Goal: Ask a question: Seek information or help from site administrators or community

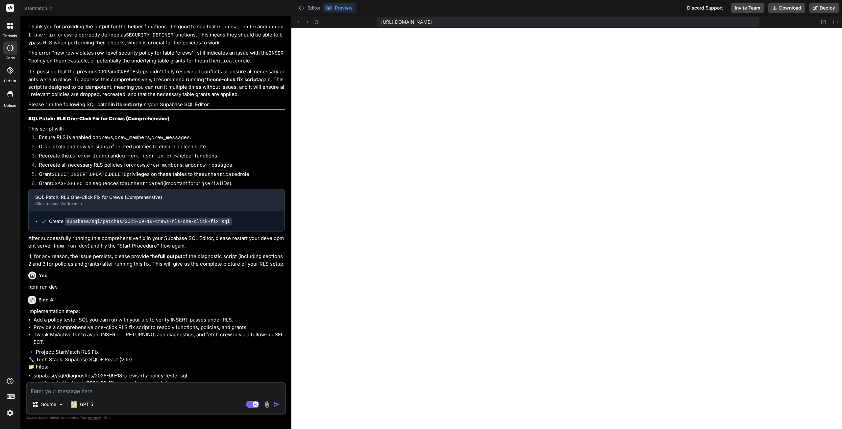
scroll to position [125, 0]
click at [249, 406] on rect at bounding box center [252, 404] width 13 height 7
type textarea "x"
click at [136, 386] on textarea at bounding box center [156, 380] width 259 height 12
type textarea "I"
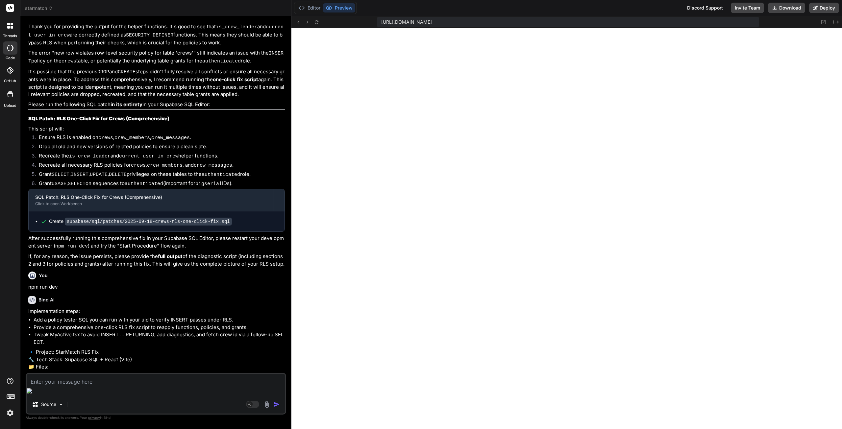
type textarea "x"
type textarea "In"
type textarea "x"
type textarea "In"
type textarea "x"
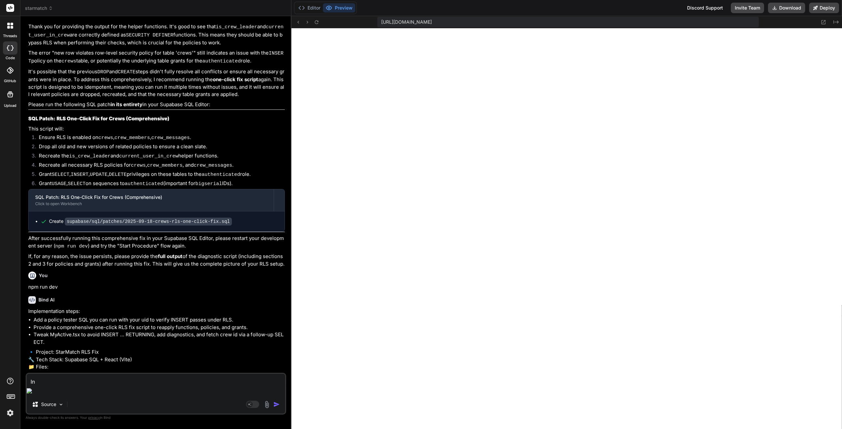
type textarea "In t"
type textarea "x"
type textarea "In th"
type textarea "x"
type textarea "In the"
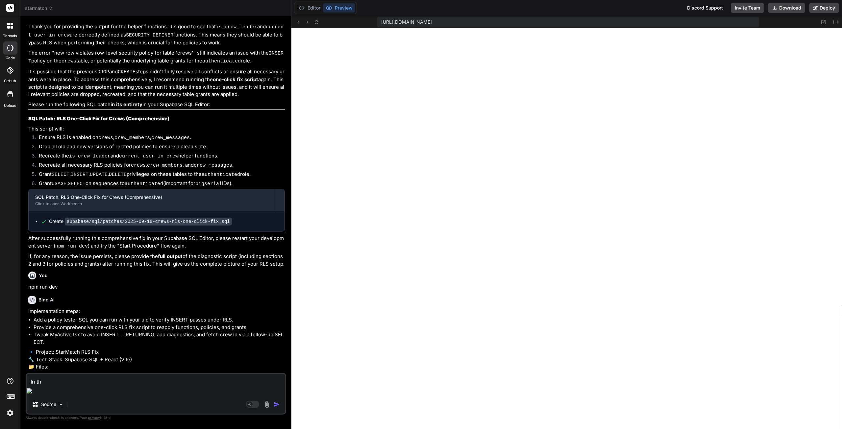
type textarea "x"
type textarea "In the"
type textarea "x"
paste textarea "Current Team-Up Status"
type textarea "In the Current Team-Up Status"
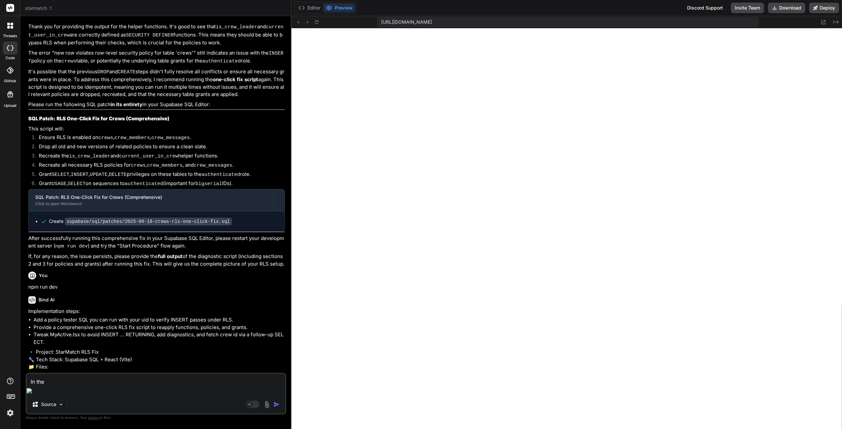
type textarea "x"
type textarea "In the Current Team-Up Status,"
type textarea "x"
type textarea "In the Current Team-Up Status,"
type textarea "x"
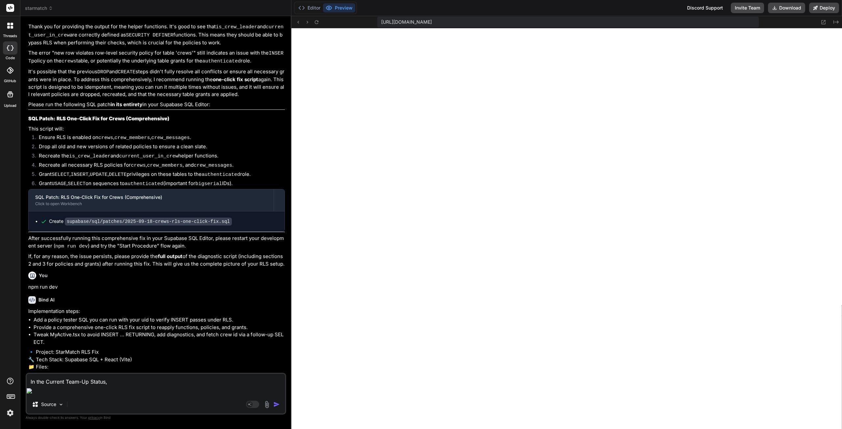
type textarea "In the Current Team-Up Status, g"
type textarea "x"
type textarea "In the Current Team-Up Status, gi"
type textarea "x"
type textarea "In the Current Team-Up Status, giv"
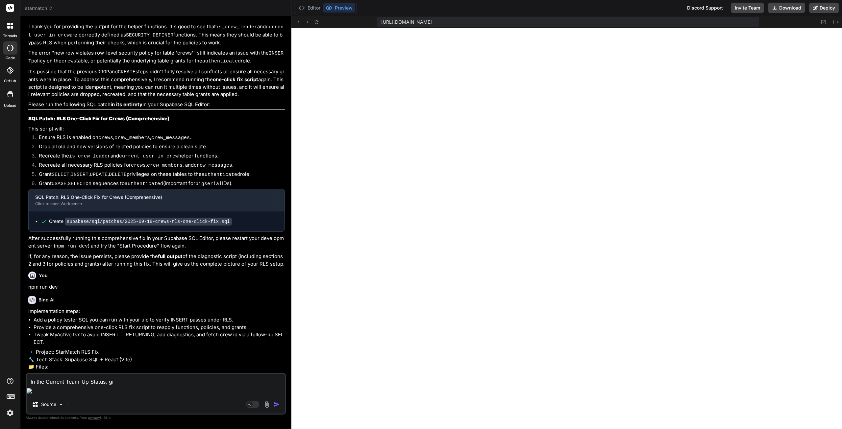
type textarea "x"
type textarea "In the Current Team-Up Status, give"
type textarea "x"
type textarea "In the Current Team-Up Status, give"
type textarea "x"
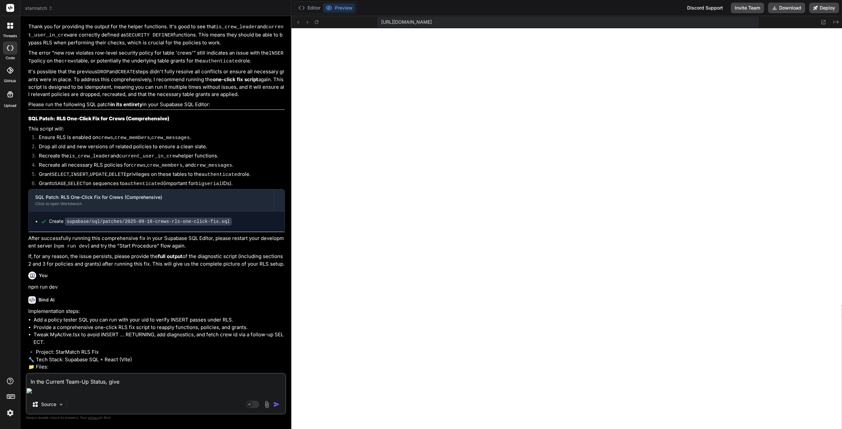
type textarea "In the Current Team-Up Status, give l"
type textarea "x"
type textarea "In the Current Team-Up Status, give"
type textarea "x"
type textarea "In the Current Team-Up Status, give t"
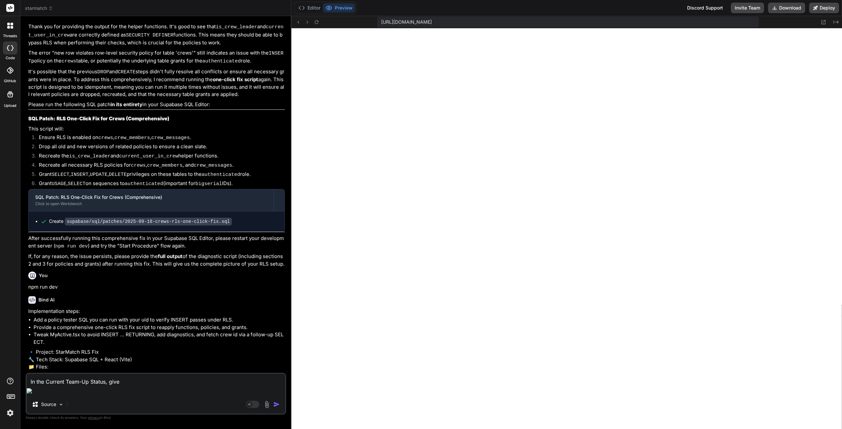
type textarea "x"
type textarea "In the Current Team-Up Status, give th"
type textarea "x"
type textarea "In the Current Team-Up Status, give the"
type textarea "x"
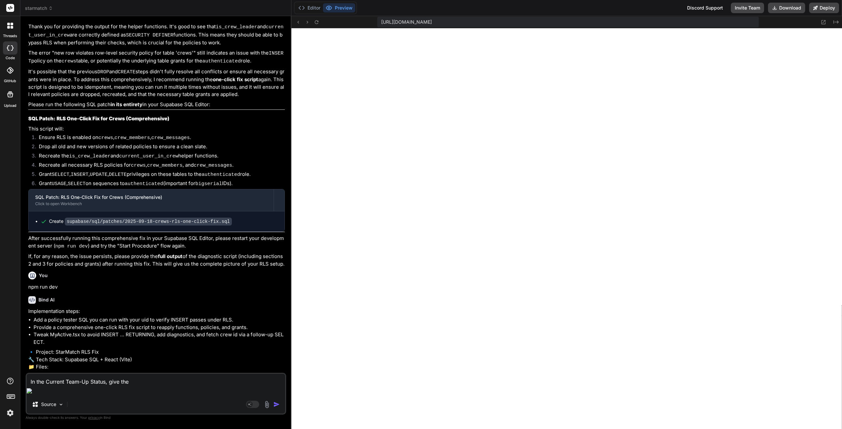
type textarea "In the Current Team-Up Status, give the"
type textarea "x"
type textarea "In the Current Team-Up Status, give the l"
type textarea "x"
type textarea "In the Current Team-Up Status, give the li"
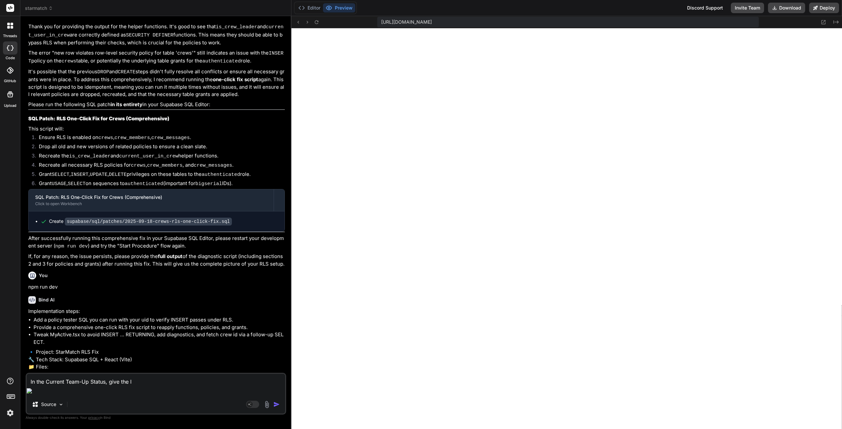
type textarea "x"
type textarea "In the Current Team-Up Status, give the lis"
type textarea "x"
type textarea "In the Current Team-Up Status, give the list"
type textarea "x"
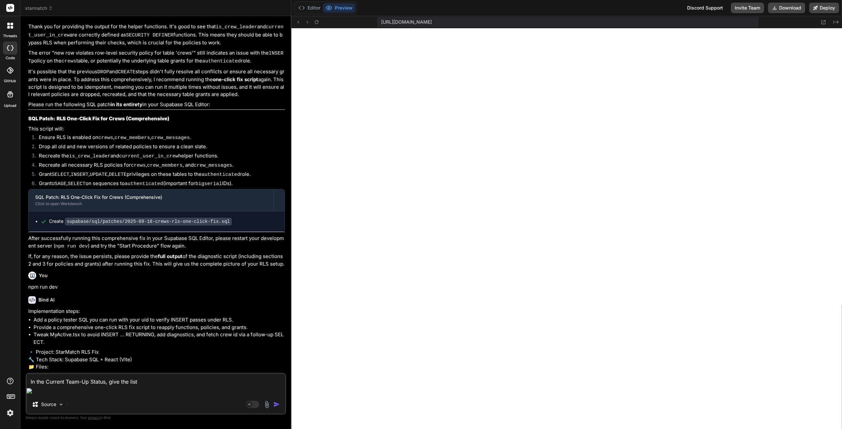
type textarea "In the Current Team-Up Status, give the list"
type textarea "x"
type textarea "In the Current Team-Up Status, give the list o"
type textarea "x"
type textarea "In the Current Team-Up Status, give the list of"
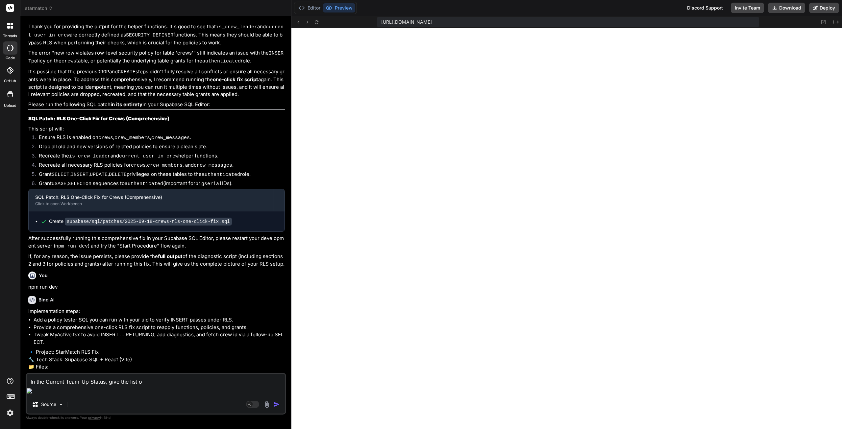
type textarea "x"
type textarea "In the Current Team-Up Status, give the list of"
type textarea "x"
type textarea "In the Current Team-Up Status, give the list of t"
type textarea "x"
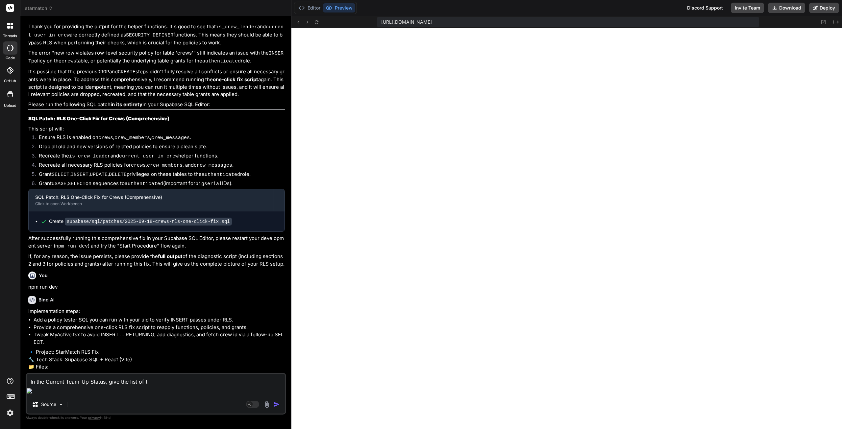
type textarea "In the Current Team-Up Status, give the list of th"
type textarea "x"
type textarea "In the Current Team-Up Status, give the list of the"
type textarea "x"
type textarea "In the Current Team-Up Status, give the list of the"
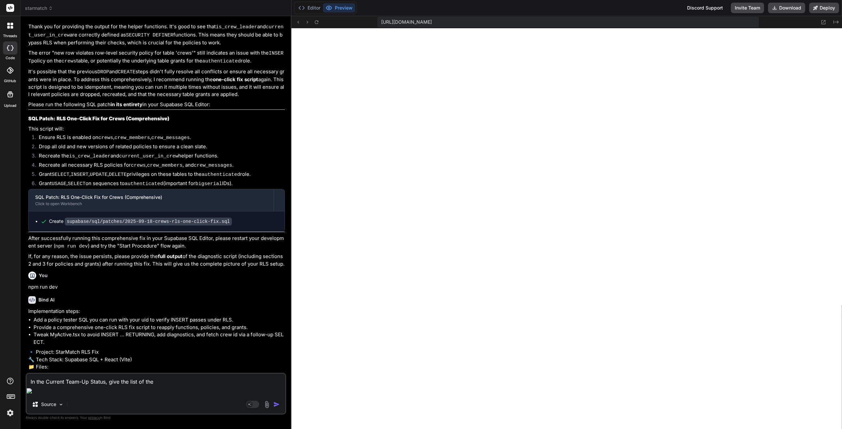
type textarea "x"
type textarea "In the Current Team-Up Status, give the list of the h"
type textarea "x"
type textarea "In the Current Team-Up Status, give the list of the ha"
type textarea "x"
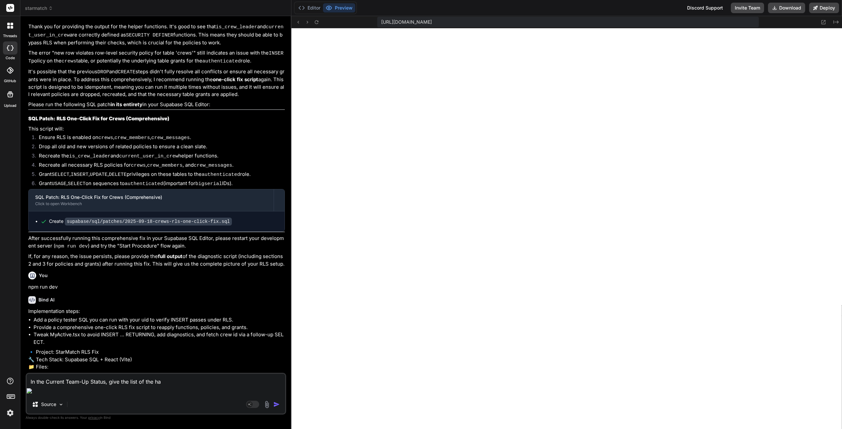
type textarea "In the Current Team-Up Status, give the list of the han"
type textarea "x"
type textarea "In the Current Team-Up Status, give the list of the hand"
type textarea "x"
type textarea "In the Current Team-Up Status, give the list of the handl"
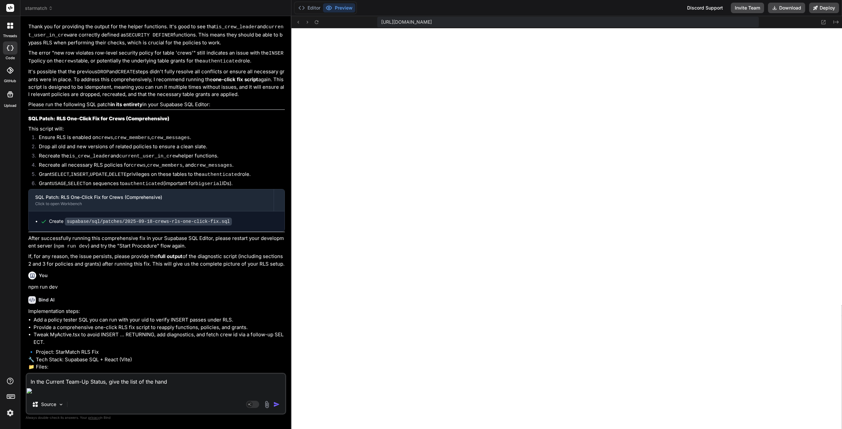
type textarea "x"
type textarea "In the Current Team-Up Status, give the list of the handle"
type textarea "x"
type textarea "In the Current Team-Up Status, give the list of the handles"
type textarea "x"
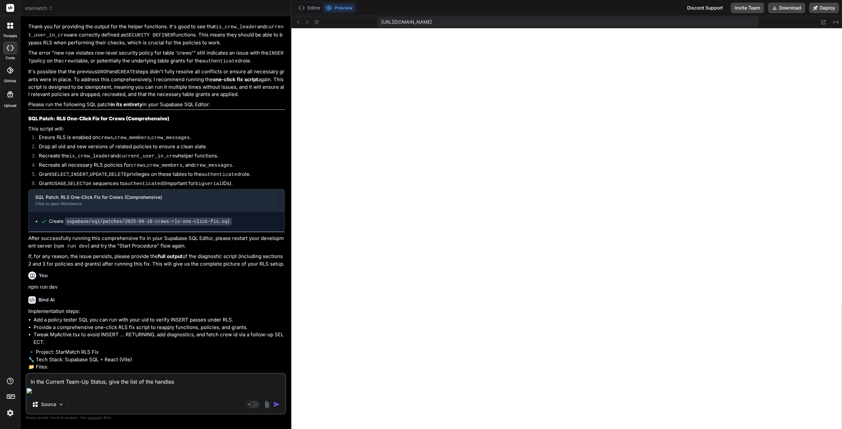
type textarea "In the Current Team-Up Status, give the list of the handles"
type textarea "x"
type textarea "In the Current Team-Up Status, give the list of the handles n"
type textarea "x"
type textarea "In the Current Team-Up Status, give the list of the handles na"
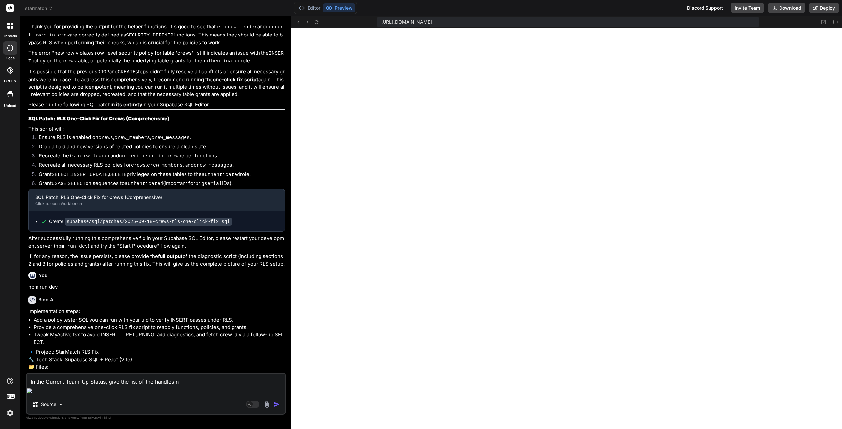
type textarea "x"
type textarea "In the Current Team-Up Status, give the list of the handles nam"
type textarea "x"
type textarea "In the Current Team-Up Status, give the list of the handles name"
type textarea "x"
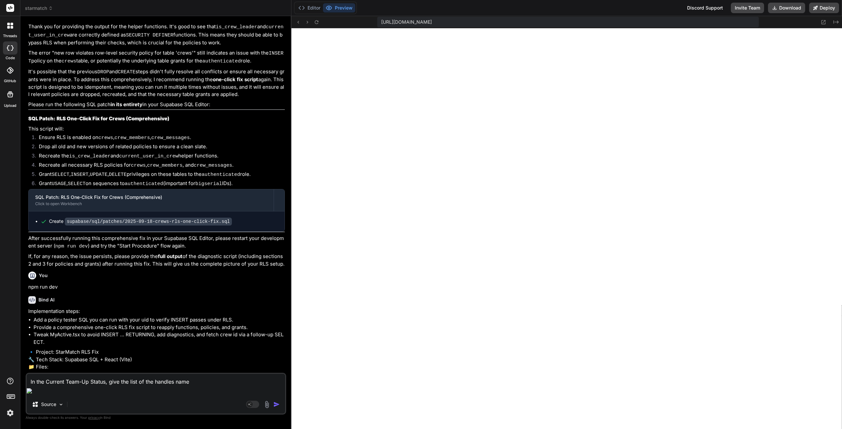
type textarea "In the Current Team-Up Status, give the list of the handles names"
type textarea "x"
type textarea "In the Current Team-Up Status, give the list of the handles names"
type textarea "x"
type textarea "In the Current Team-Up Status, give the list of the handles names w"
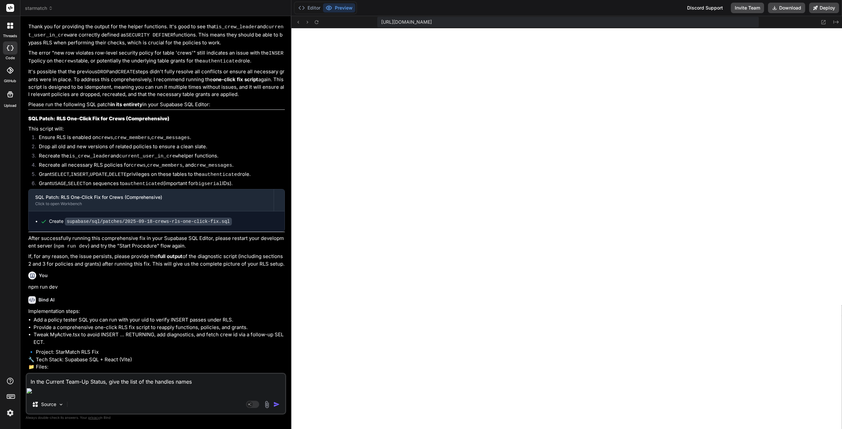
type textarea "x"
type textarea "In the Current Team-Up Status, give the list of the handles names wh"
type textarea "x"
type textarea "In the Current Team-Up Status, give the list of the handles names whi"
type textarea "x"
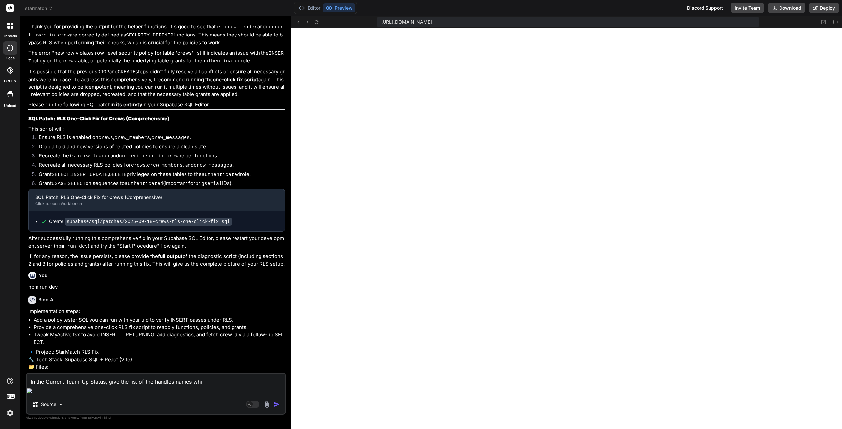
type textarea "In the Current Team-Up Status, give the list of the handles names whic"
type textarea "x"
type textarea "In the Current Team-Up Status, give the list of the handles names which"
type textarea "x"
type textarea "In the Current Team-Up Status, give the list of the handles names which"
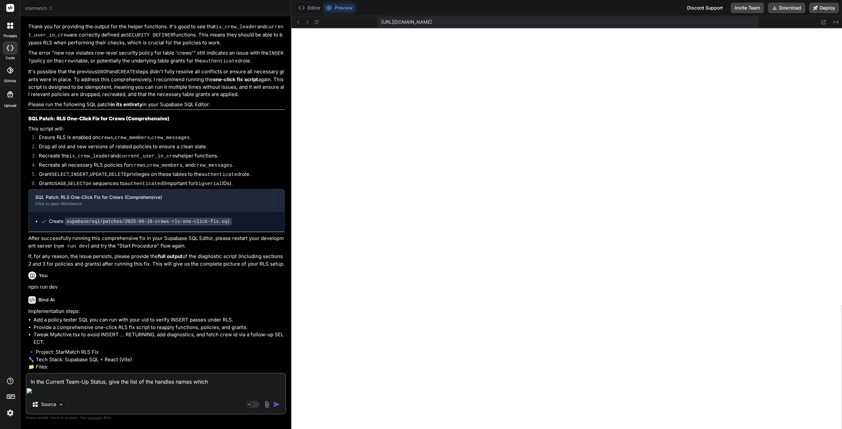
type textarea "x"
type textarea "In the Current Team-Up Status, give the list of the handles names which a"
type textarea "x"
type textarea "In the Current Team-Up Status, give the list of the handles names which ar"
type textarea "x"
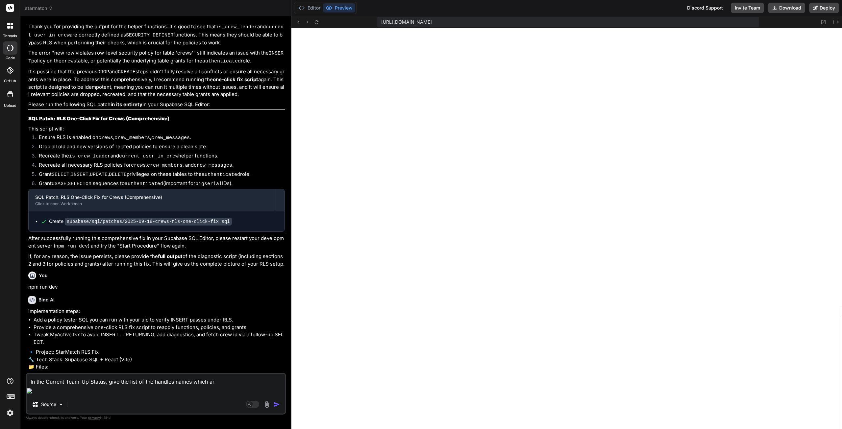
type textarea "In the Current Team-Up Status, give the list of the handles names which are"
type textarea "x"
type textarea "In the Current Team-Up Status, give the list of the handles names which are"
type textarea "x"
type textarea "In the Current Team-Up Status, give the list of the handles names which are f"
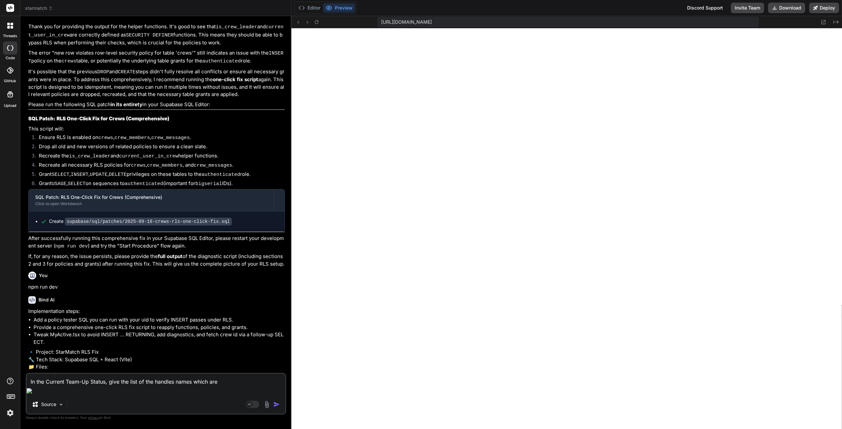
type textarea "x"
type textarea "In the Current Team-Up Status, give the list of the handles names which are fo"
type textarea "x"
type textarea "In the Current Team-Up Status, give the list of the handles names which are for"
type textarea "x"
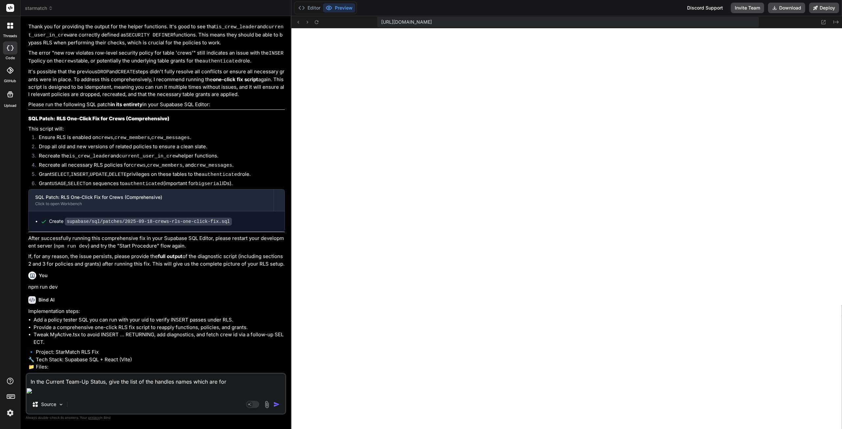
type textarea "In the Current Team-Up Status, give the list of the handles names which are form"
type textarea "x"
type textarea "In the Current Team-Up Status, give the list of the handles names which are for…"
type textarea "x"
type textarea "In the Current Team-Up Status, give the list of the handles names which are for…"
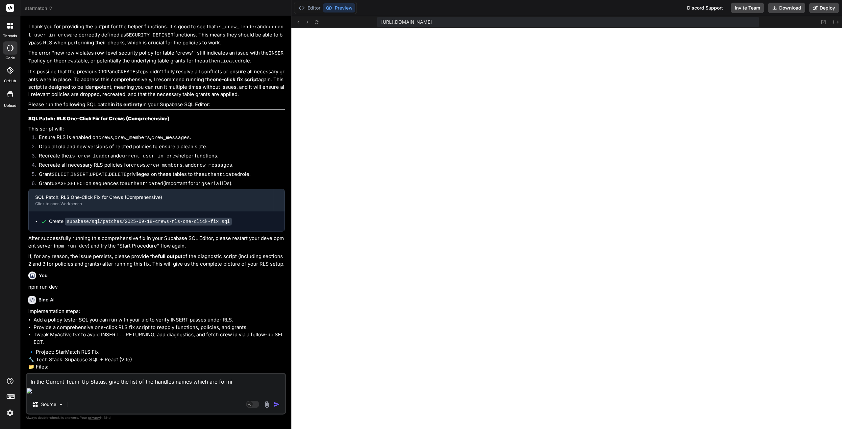
type textarea "x"
type textarea "In the Current Team-Up Status, give the list of the handles names which are for…"
type textarea "x"
type textarea "In the Current Team-Up Status, give the list of the handles names which are for…"
type textarea "x"
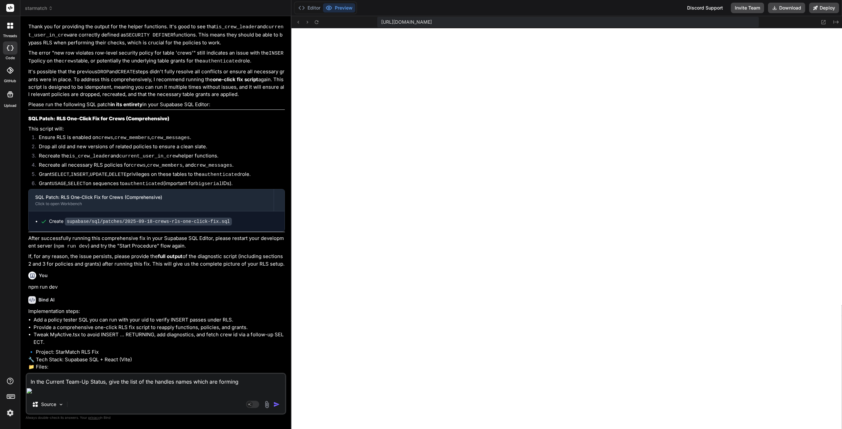
type textarea "In the Current Team-Up Status, give the list of the handles names which are for…"
type textarea "x"
type textarea "In the Current Team-Up Status, give the list of the handles names which are for…"
type textarea "x"
type textarea "In the Current Team-Up Status, give the list of the handles names which are for…"
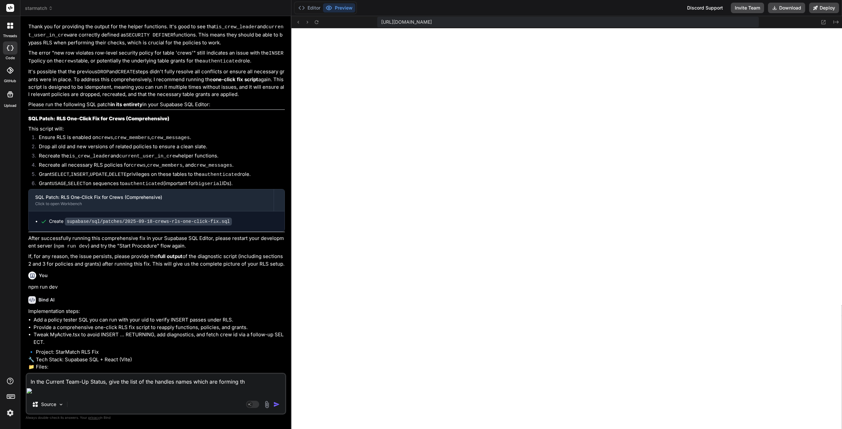
type textarea "x"
type textarea "In the Current Team-Up Status, give the list of the handles names which are for…"
type textarea "x"
type textarea "In the Current Team-Up Status, give the list of the handles names which are for…"
type textarea "x"
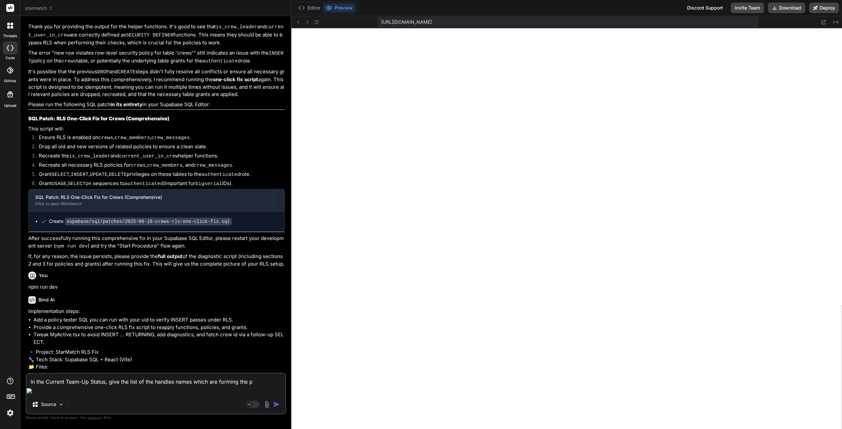
type textarea "In the Current Team-Up Status, give the list of the handles names which are for…"
type textarea "x"
type textarea "In the Current Team-Up Status, give the list of the handles names which are for…"
type textarea "x"
type textarea "In the Current Team-Up Status, give the list of the handles names which are for…"
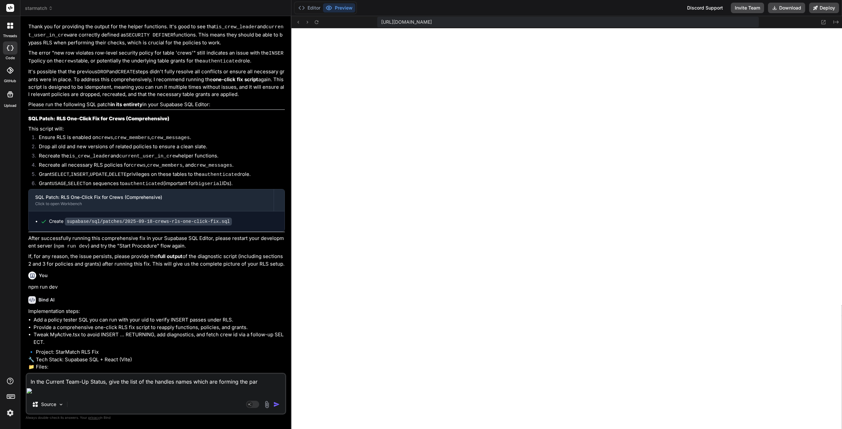
type textarea "x"
type textarea "In the Current Team-Up Status, give the list of the handles names which are for…"
type textarea "x"
type textarea "In the Current Team-Up Status, give the list of the handles names which are for…"
type textarea "x"
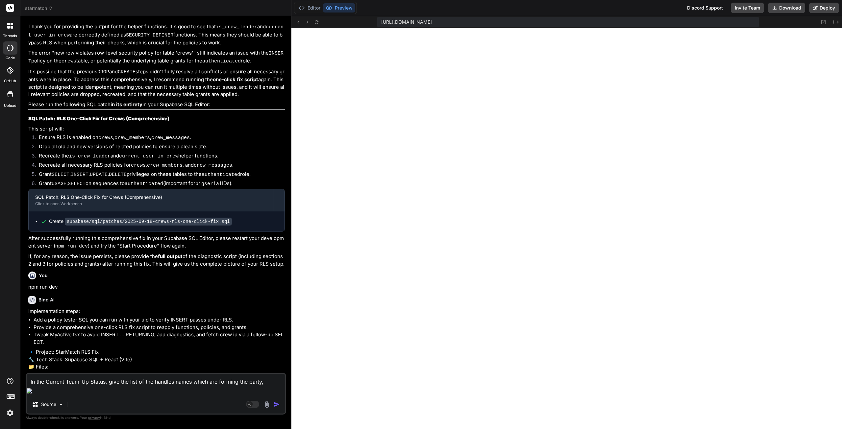
type textarea "In the Current Team-Up Status, give the list of the handles names which are for…"
type textarea "x"
type textarea "In the Current Team-Up Status, give the list of the handles names which are for…"
type textarea "x"
type textarea "In the Current Team-Up Status, give the list of the handles names which are for…"
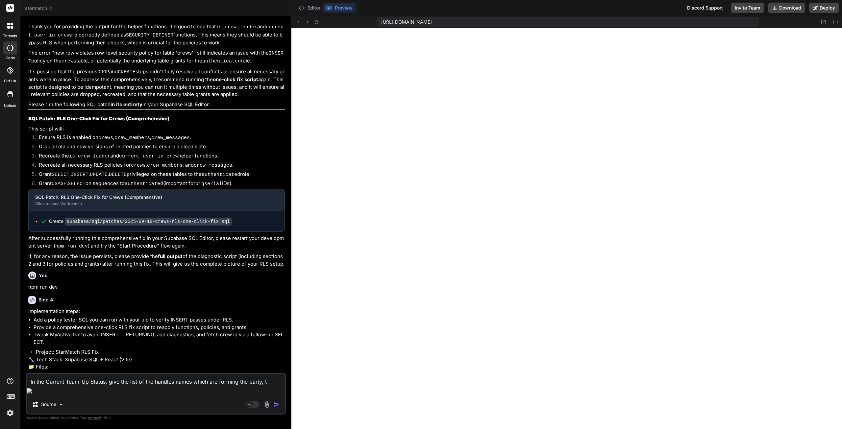
type textarea "x"
type textarea "In the Current Team-Up Status, give the list of the handles names which are for…"
type textarea "x"
type textarea "In the Current Team-Up Status, give the list of the handles names which are for…"
type textarea "x"
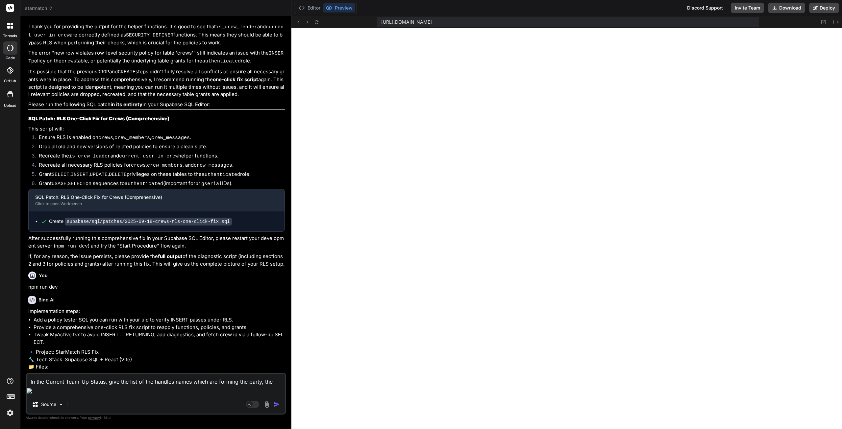
type textarea "In the Current Team-Up Status, give the list of the handles names which are for…"
type textarea "x"
type textarea "In the Current Team-Up Status, give the list of the handles names which are for…"
type textarea "x"
type textarea "In the Current Team-Up Status, give the list of the handles names which are for…"
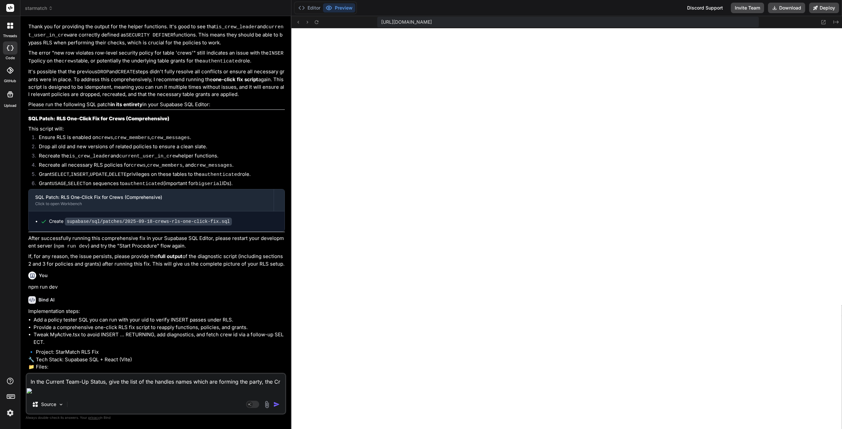
type textarea "x"
type textarea "In the Current Team-Up Status, give the list of the handles names which are for…"
type textarea "x"
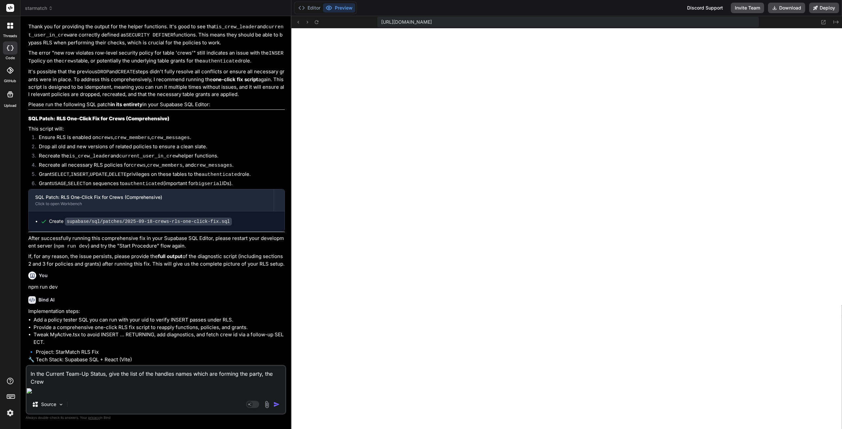
type textarea "In the Current Team-Up Status, give the list of the handles names which are for…"
type textarea "x"
type textarea "In the Current Team-Up Status, give the list of the handles names which are for…"
type textarea "x"
type textarea "In the Current Team-Up Status, give the list of the handles names which are for…"
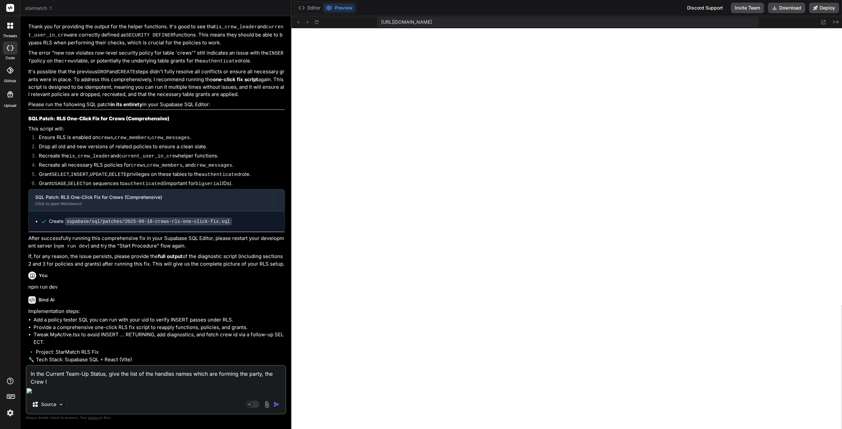
type textarea "x"
type textarea "In the Current Team-Up Status, give the list of the handles names which are for…"
type textarea "x"
type textarea "In the Current Team-Up Status, give the list of the handles names which are for…"
type textarea "x"
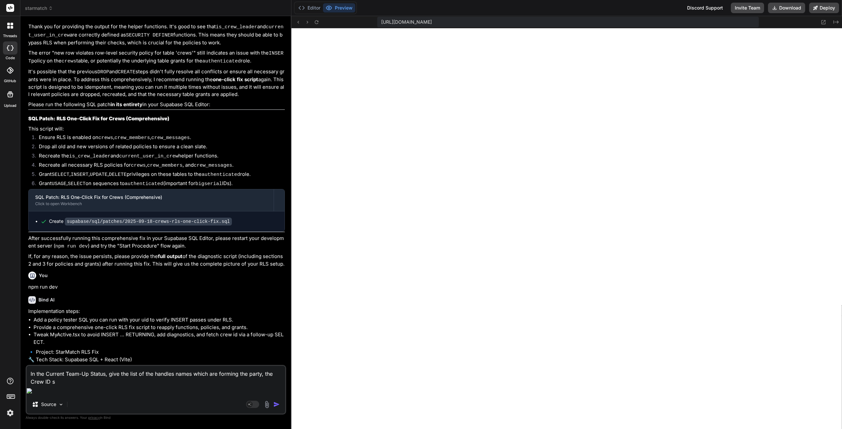
type textarea "In the Current Team-Up Status, give the list of the handles names which are for…"
type textarea "x"
type textarea "In the Current Team-Up Status, give the list of the handles names which are for…"
type textarea "x"
type textarea "In the Current Team-Up Status, give the list of the handles names which are for…"
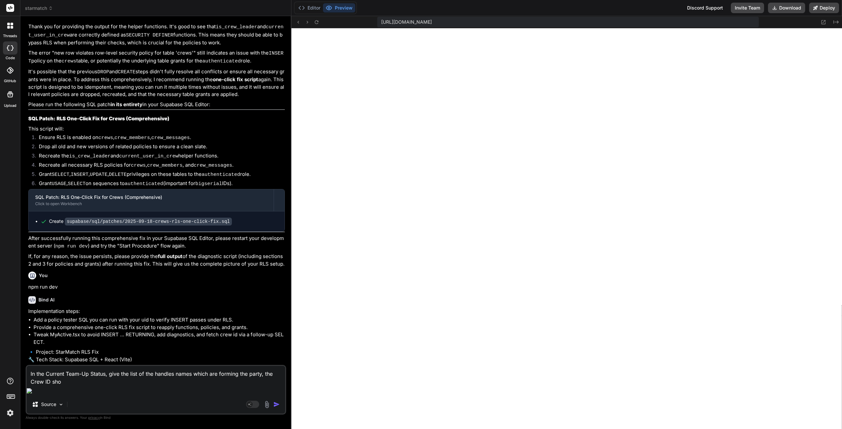
type textarea "x"
type textarea "In the Current Team-Up Status, give the list of the handles names which are for…"
type textarea "x"
type textarea "In the Current Team-Up Status, give the list of the handles names which are for…"
type textarea "x"
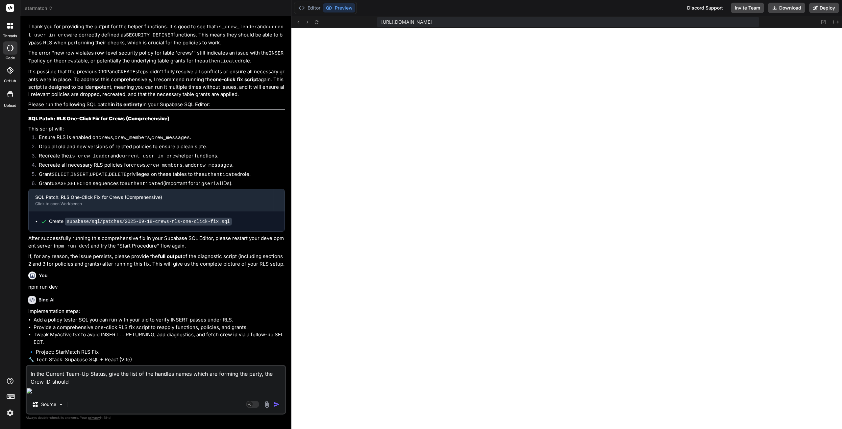
type textarea "In the Current Team-Up Status, give the list of the handles names which are for…"
type textarea "x"
type textarea "In the Current Team-Up Status, give the list of the handles names which are for…"
type textarea "x"
type textarea "In the Current Team-Up Status, give the list of the handles names which are for…"
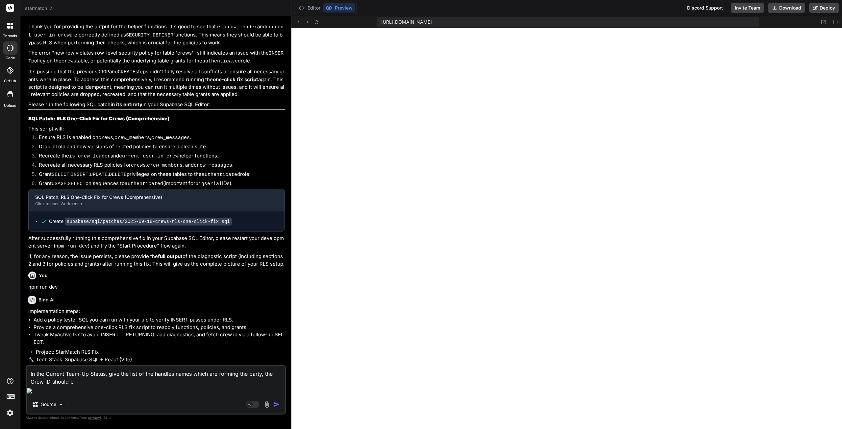
type textarea "x"
type textarea "In the Current Team-Up Status, give the list of the handles names which are for…"
type textarea "x"
type textarea "In the Current Team-Up Status, give the list of the handles names which are for…"
type textarea "x"
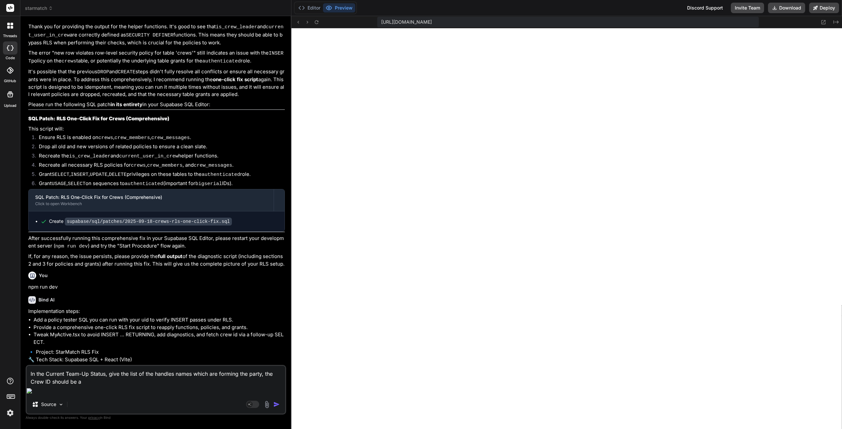
type textarea "In the Current Team-Up Status, give the list of the handles names which are for…"
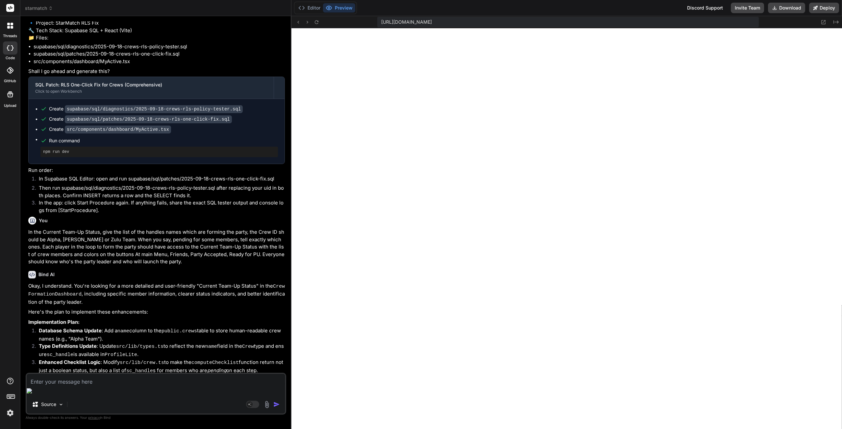
scroll to position [1163, 0]
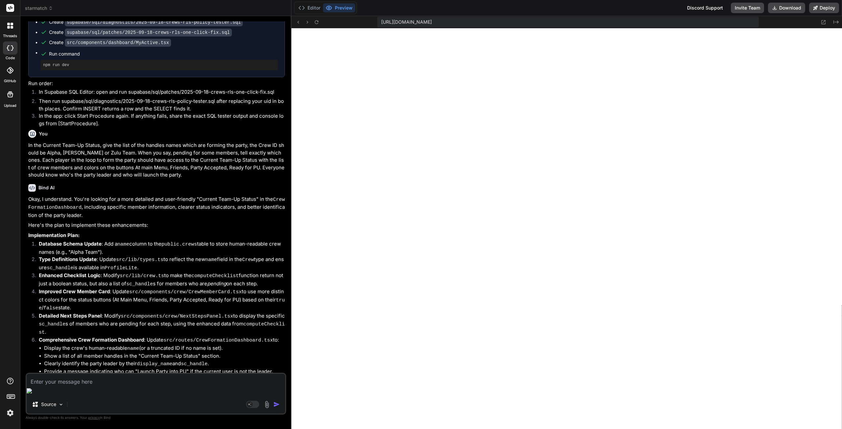
click at [87, 386] on textarea at bounding box center [156, 380] width 259 height 12
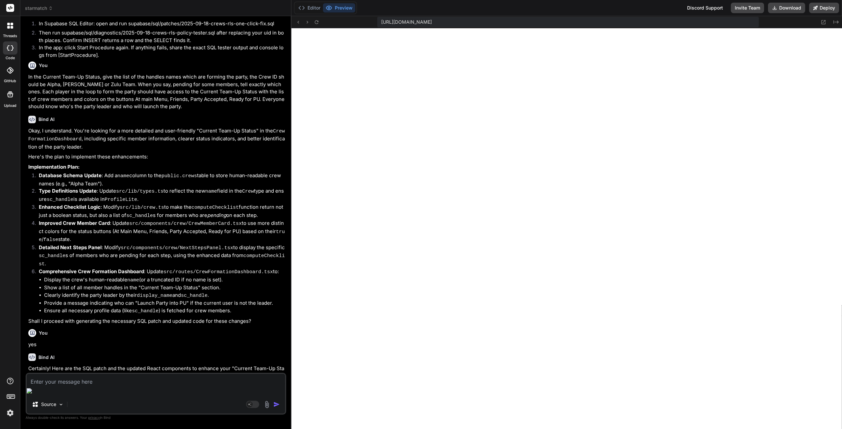
scroll to position [737, 0]
click at [80, 386] on textarea at bounding box center [156, 380] width 259 height 12
paste textarea "[plugin:vite:react-babel] /home/u3uk0f35zsjjbn9cprh6fq9h0p4tm2-wnxx/src/compone…"
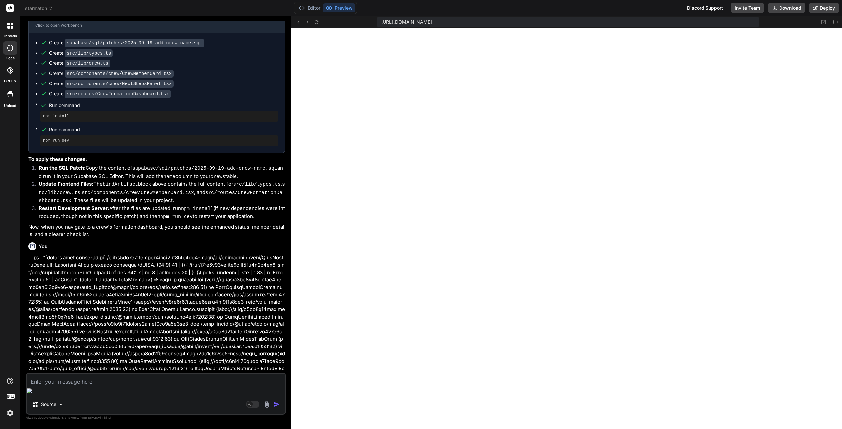
scroll to position [1720, 0]
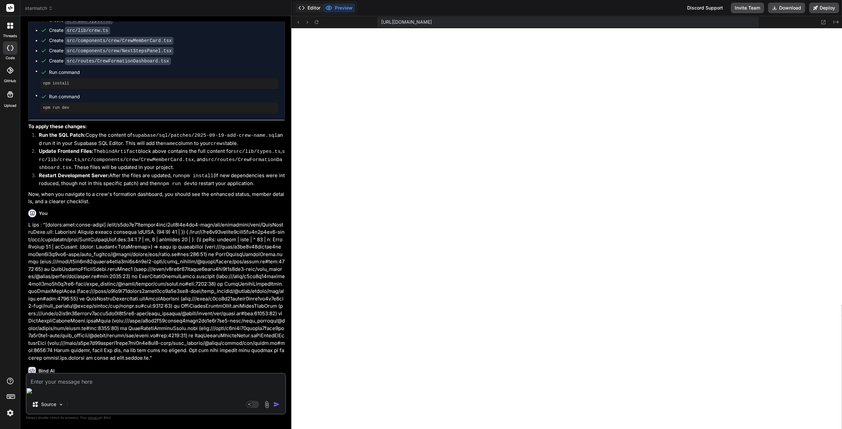
click at [317, 6] on button "Editor" at bounding box center [309, 7] width 27 height 9
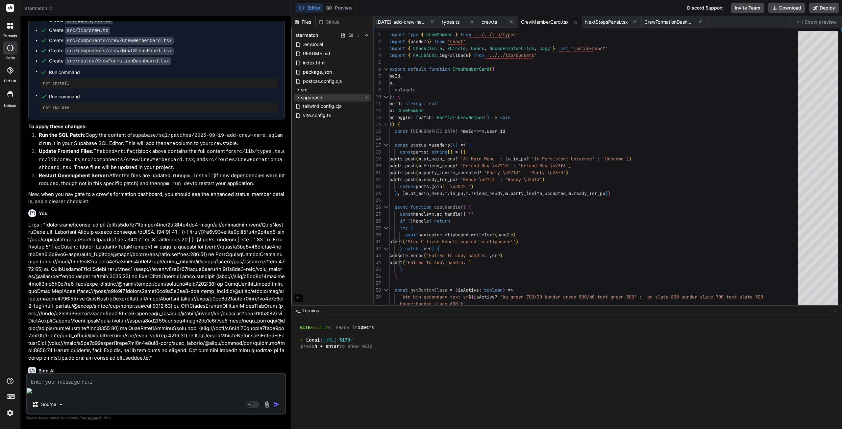
click at [310, 96] on span "supabase" at bounding box center [311, 97] width 21 height 7
click at [319, 123] on div "sql" at bounding box center [335, 122] width 71 height 8
click at [327, 148] on span "patches" at bounding box center [320, 147] width 17 height 7
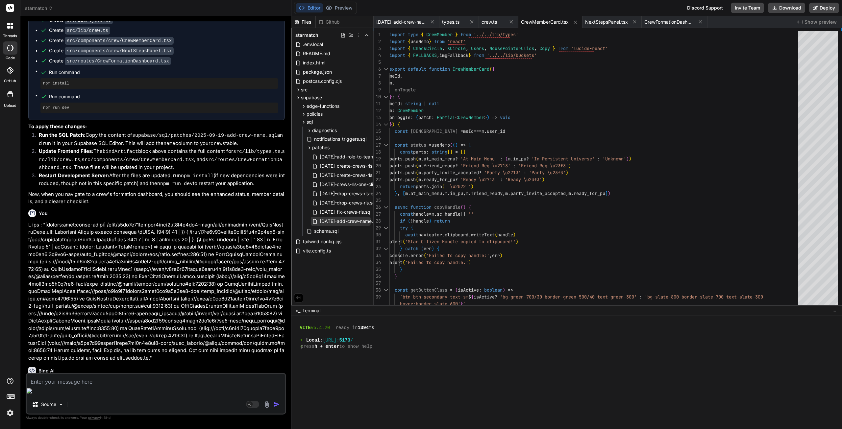
click at [340, 221] on span "[DATE]-add-crew-name.sql" at bounding box center [349, 221] width 61 height 8
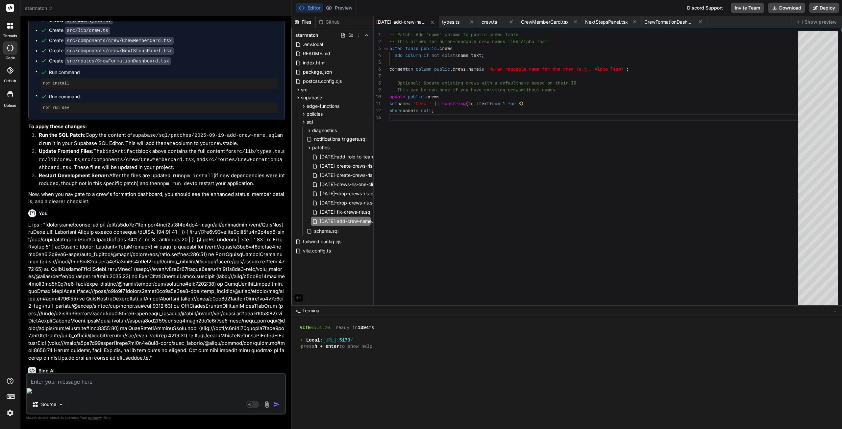
scroll to position [0, 0]
click at [429, 107] on div "-- Patch: Add 'name' column to public.crews table -- This allows for human-read…" at bounding box center [595, 169] width 413 height 277
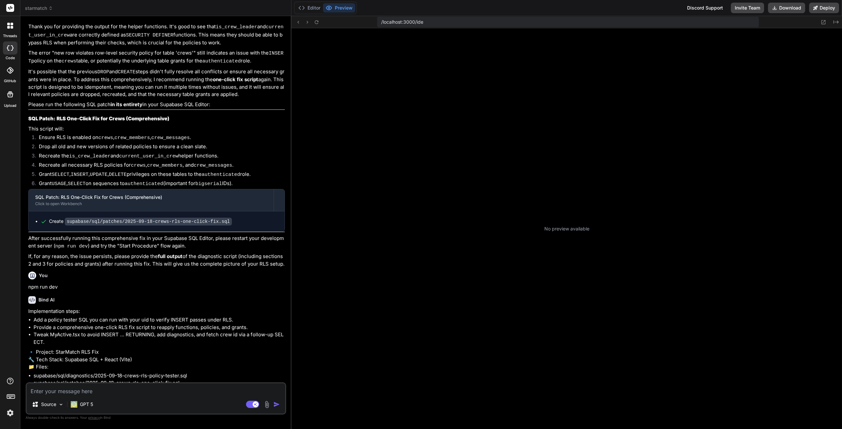
scroll to position [25, 0]
type textarea "x"
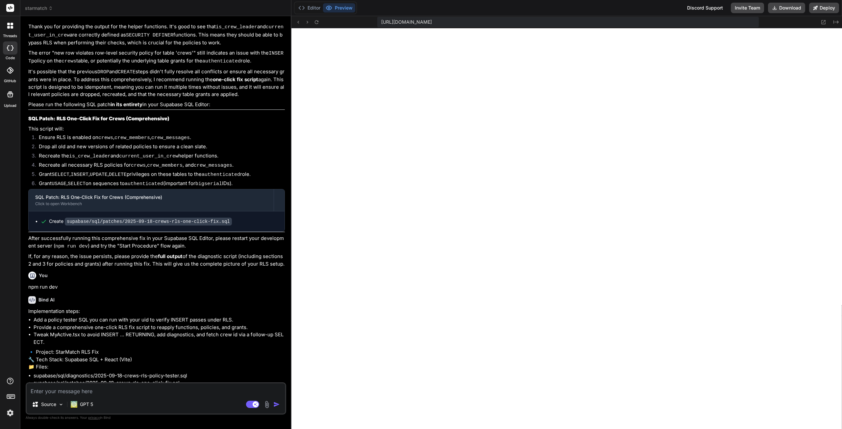
scroll to position [125, 0]
click at [316, 23] on icon at bounding box center [317, 22] width 6 height 6
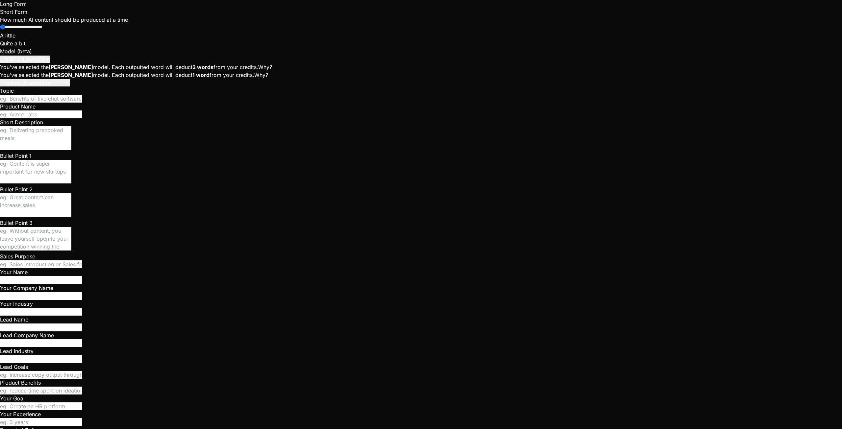
scroll to position [25, 0]
type textarea "x"
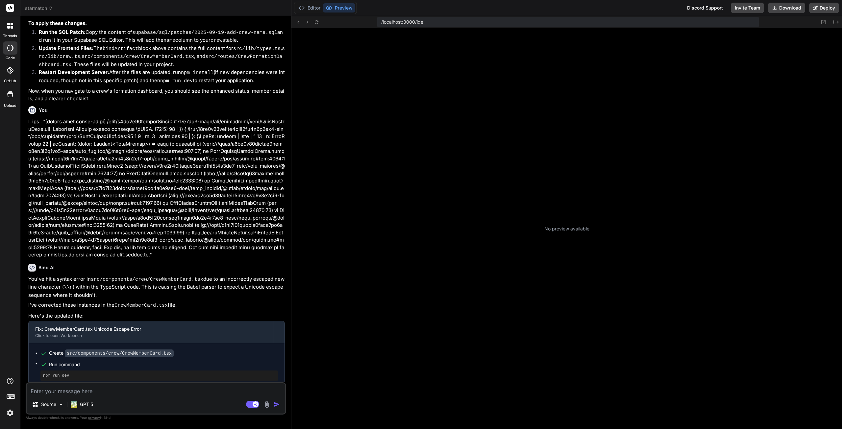
scroll to position [25, 0]
type textarea "x"
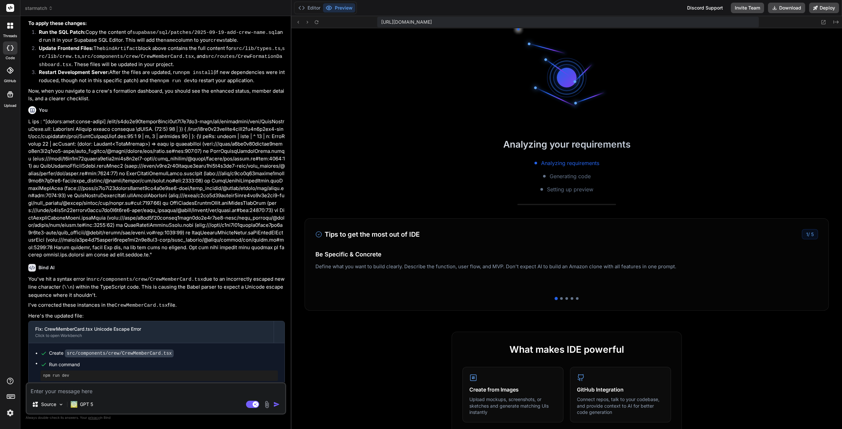
scroll to position [125, 0]
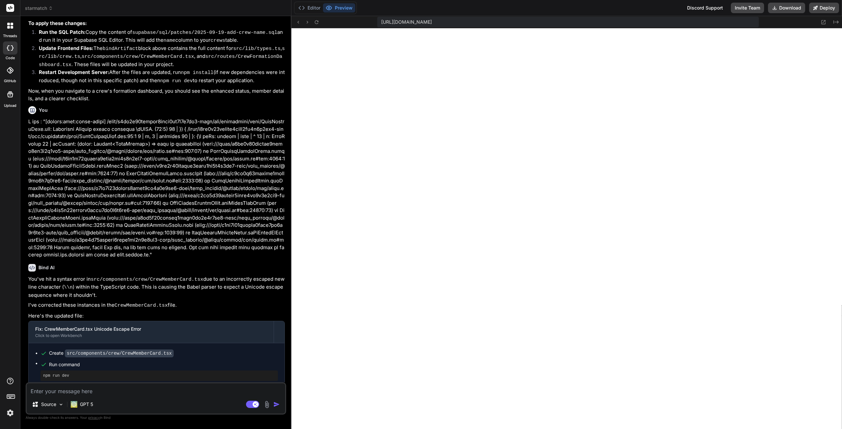
click at [93, 389] on textarea at bounding box center [156, 389] width 259 height 12
type textarea "I"
type textarea "x"
type textarea "In"
type textarea "x"
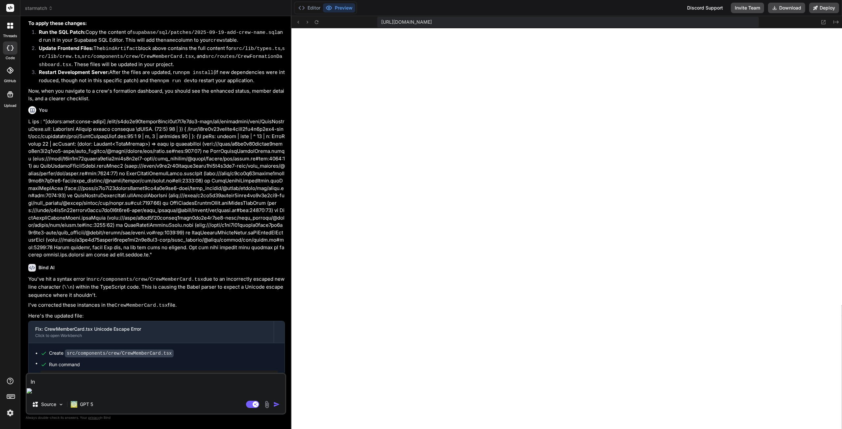
type textarea "In"
type textarea "x"
type textarea "In C"
type textarea "x"
type textarea "In Cr"
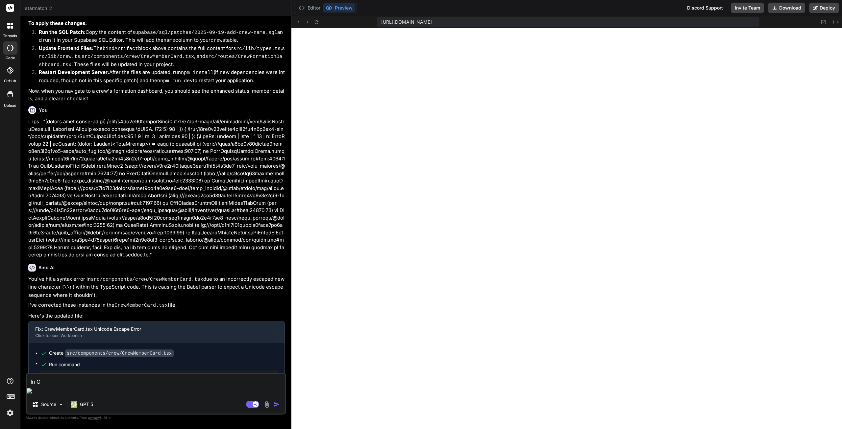
type textarea "x"
type textarea "In Cre"
type textarea "x"
type textarea "In Crew"
type textarea "x"
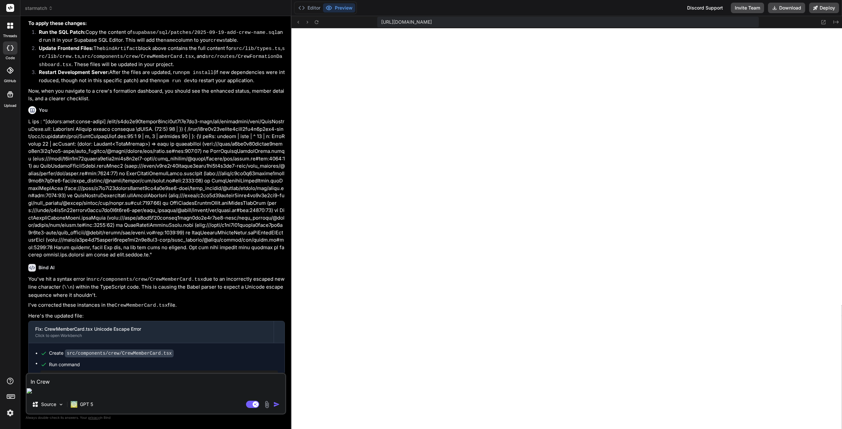
type textarea "In Crew"
type textarea "x"
type textarea "In Crew m"
type textarea "x"
type textarea "In Crew me"
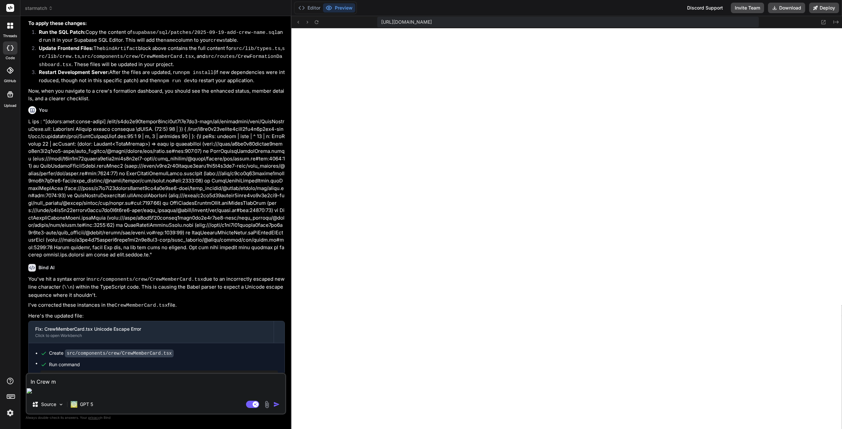
type textarea "x"
type textarea "In Crew mem"
type textarea "x"
type textarea "In Crew memb"
type textarea "x"
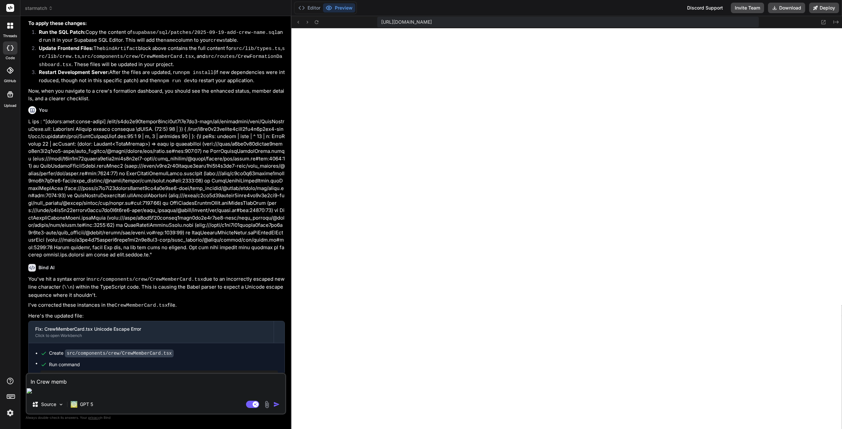
type textarea "In Crew membe"
type textarea "x"
type textarea "In Crew member"
type textarea "x"
type textarea "In Crew members"
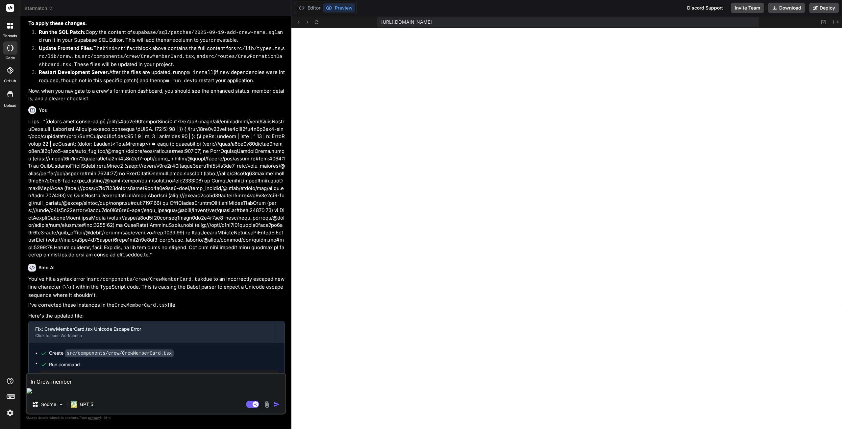
type textarea "x"
type textarea "In Crew members"
type textarea "x"
type textarea "In Crew members t"
type textarea "x"
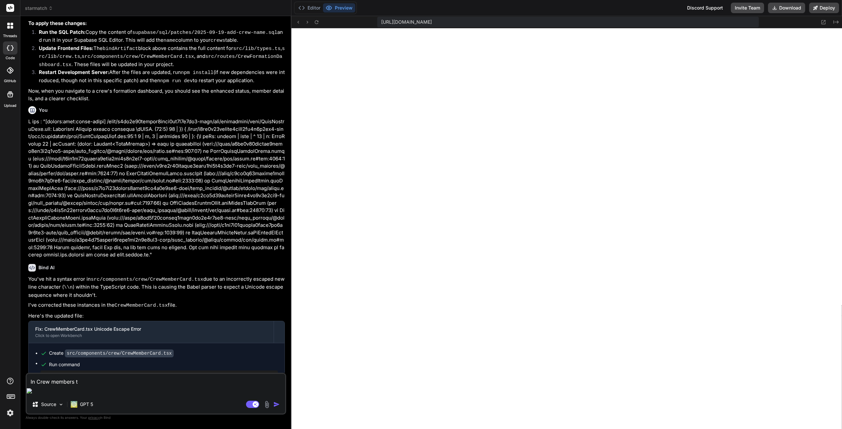
type textarea "In Crew members th"
type textarea "x"
type textarea "In Crew members the"
type textarea "x"
type textarea "In Crew members ther"
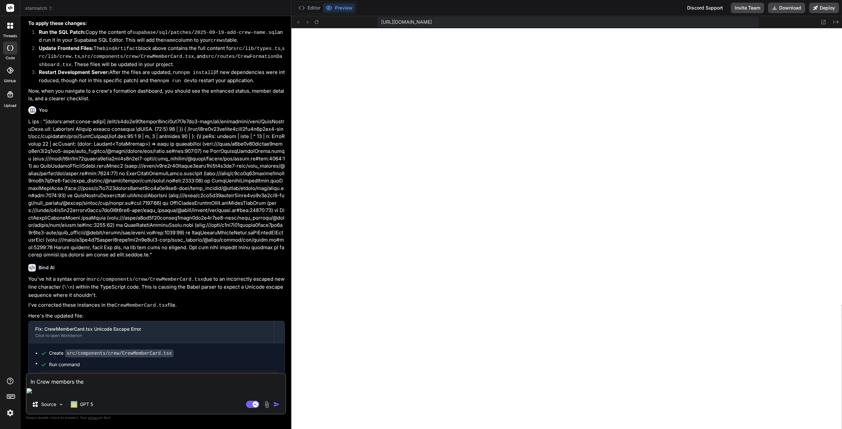
type textarea "x"
type textarea "In Crew members there"
type textarea "x"
type textarea "In Crew members there"
type textarea "x"
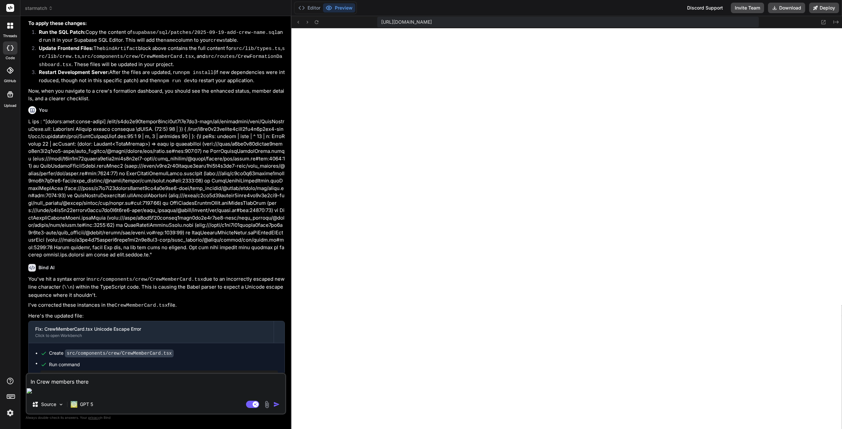
type textarea "In Crew members there s"
type textarea "x"
type textarea "In Crew members there sh"
type textarea "x"
type textarea "In Crew members there sho"
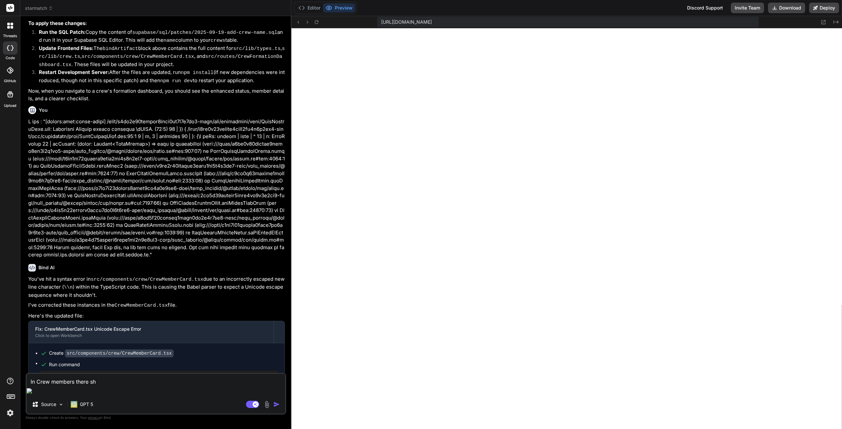
type textarea "x"
type textarea "In Crew members there shou"
type textarea "x"
type textarea "In Crew members there shoul"
type textarea "x"
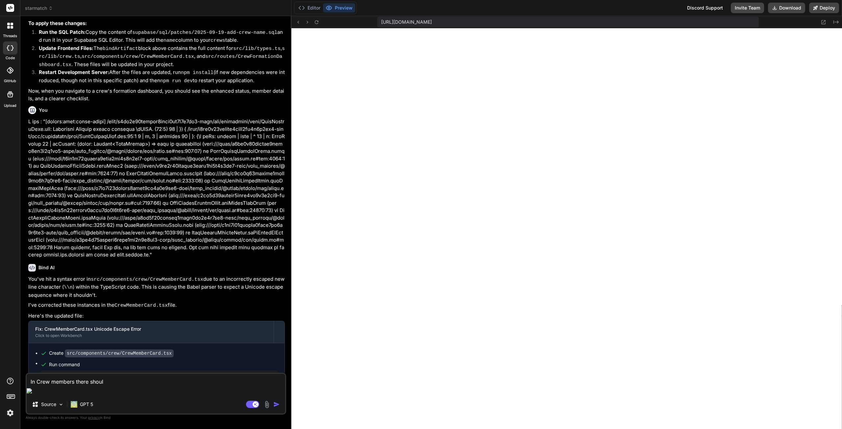
type textarea "In Crew members there should"
type textarea "x"
type textarea "In Crew members there should"
type textarea "x"
type textarea "In Crew members there should b"
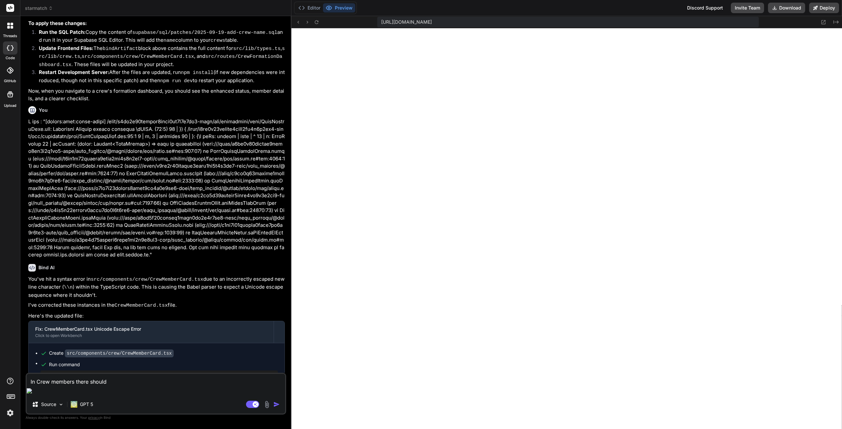
type textarea "x"
type textarea "In Crew members there should be"
type textarea "x"
type textarea "In Crew members there should b"
type textarea "x"
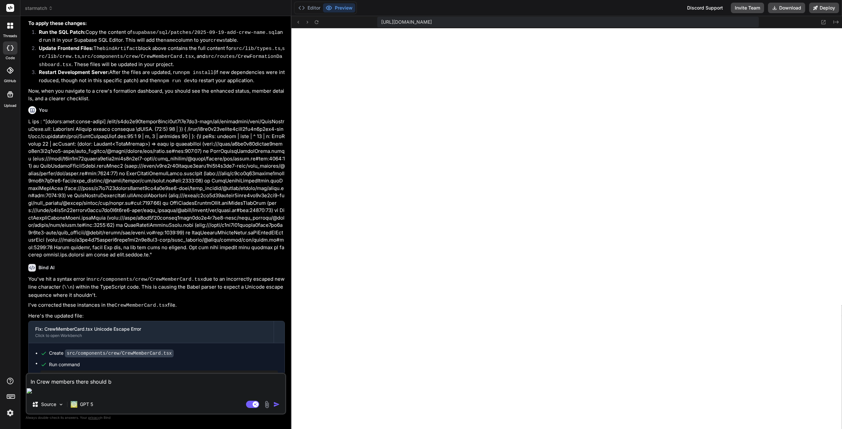
type textarea "In Crew members there should"
type textarea "x"
type textarea "In Crew members there should n"
type textarea "x"
type textarea "In Crew members there should no"
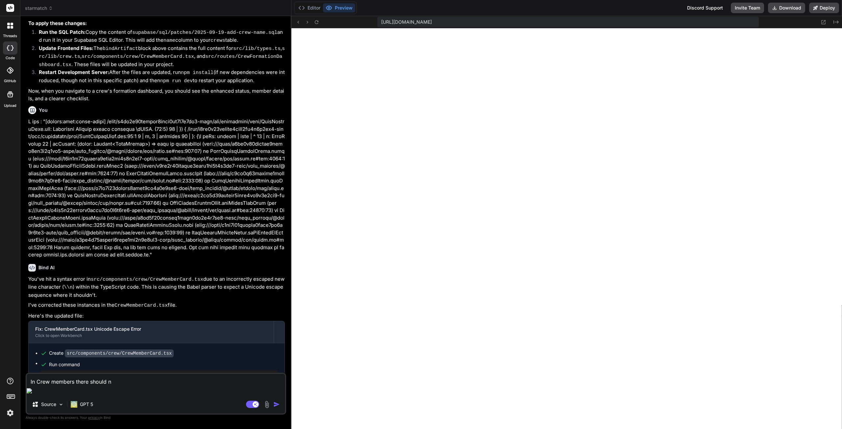
type textarea "x"
type textarea "In Crew members there should not"
type textarea "x"
type textarea "In Crew members there should not"
type textarea "x"
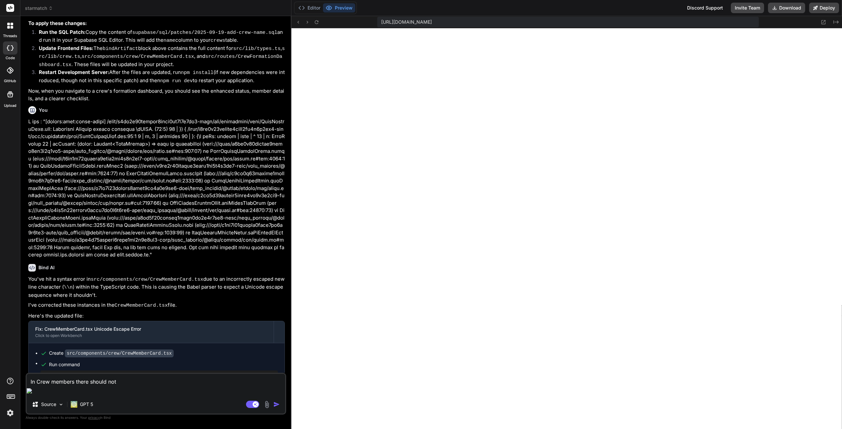
type textarea "In Crew members there should not b"
type textarea "x"
type textarea "In Crew members there should not be"
type textarea "x"
type textarea "In Crew members there should not be"
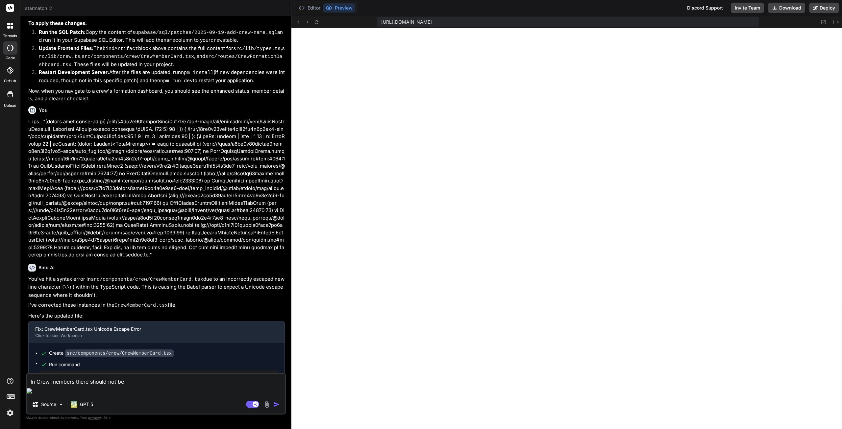
type textarea "x"
type textarea "In Crew members there should not be a"
type textarea "x"
type textarea "In Crew members there should not be an"
type textarea "x"
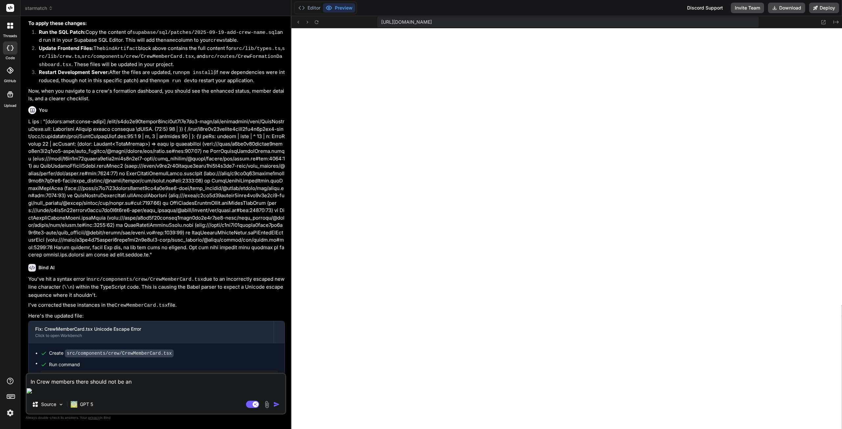
type textarea "In Crew members there should not be and"
type textarea "x"
type textarea "In Crew members there should not be an"
type textarea "x"
type textarea "In Crew members there should not be any"
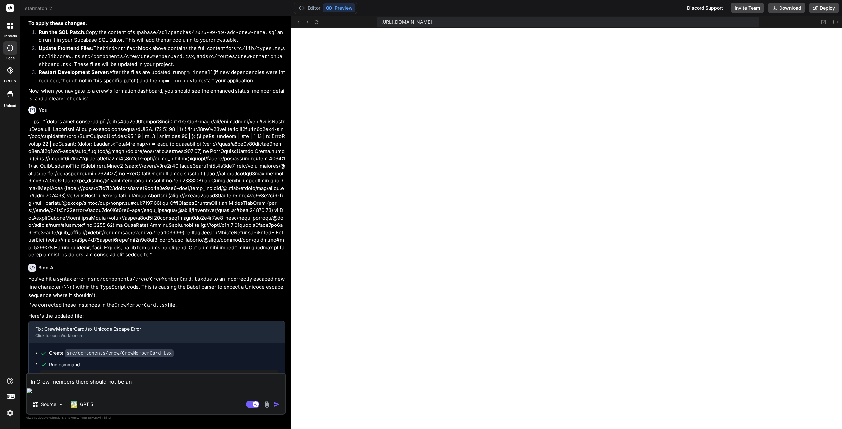
type textarea "x"
type textarea "In Crew members there should not be any"
type textarea "x"
type textarea "In Crew members there should not be any H"
type textarea "x"
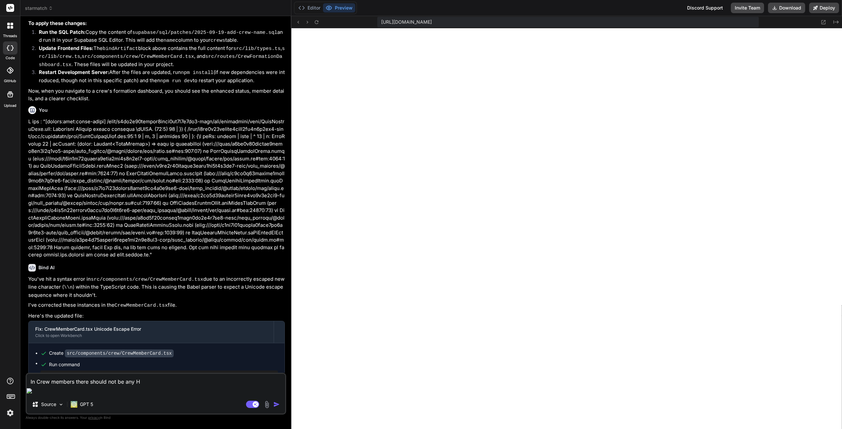
type textarea "In Crew members there should not be any Ha"
type textarea "x"
type textarea "In Crew members there should not be any Han"
type textarea "x"
type textarea "In Crew members there should not be any Hand"
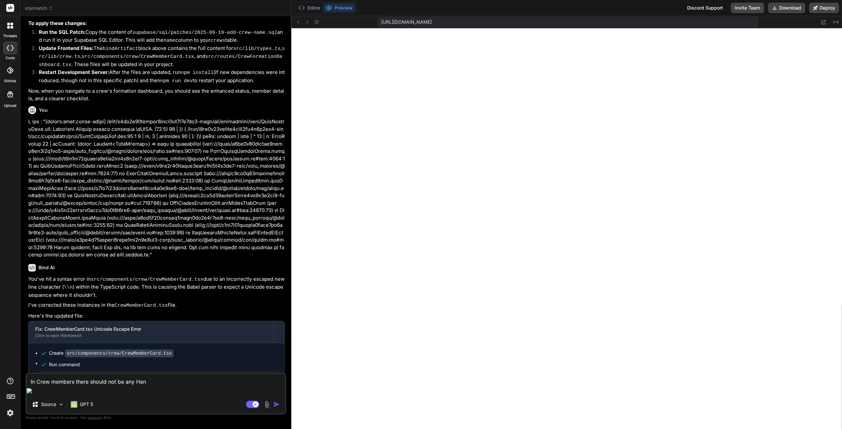
type textarea "x"
type textarea "In Crew members there should not be any Handl"
type textarea "x"
type textarea "In Crew members there should not be any Handle"
type textarea "x"
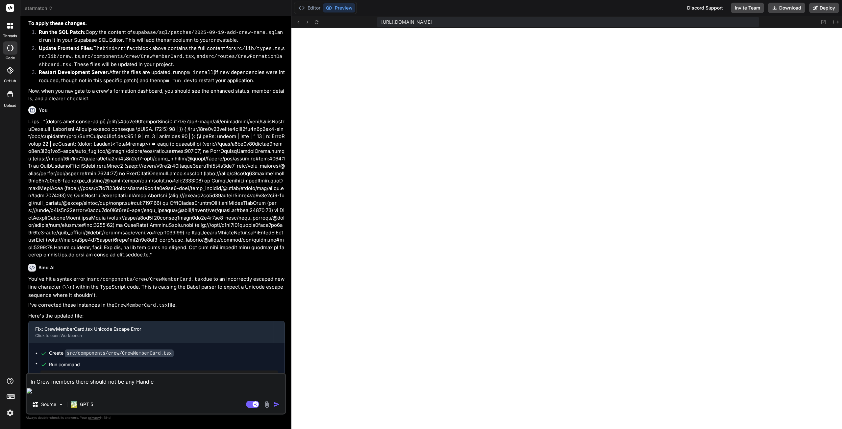
type textarea "In Crew members there should not be any Handle:"
type textarea "x"
type textarea "In Crew members there should not be any Handle:"
type textarea "x"
type textarea "In Crew members there should not be any Handle: N"
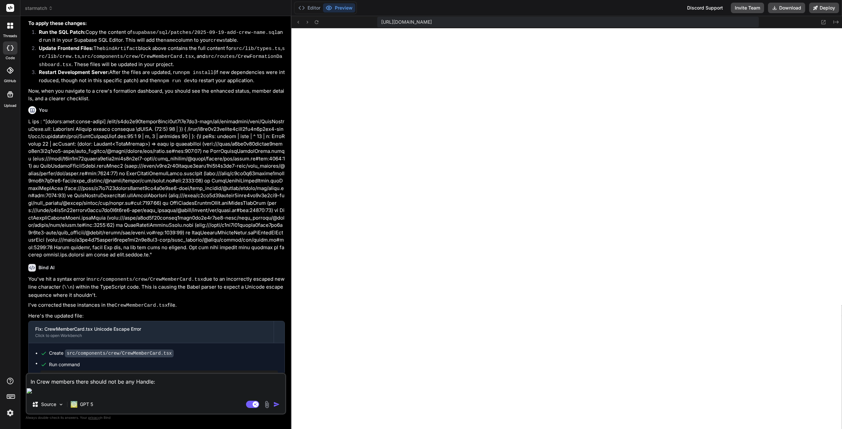
type textarea "x"
type textarea "In Crew members there should not be any Handle: N/"
type textarea "x"
type textarea "In Crew members there should not be any Handle: N/A"
type textarea "x"
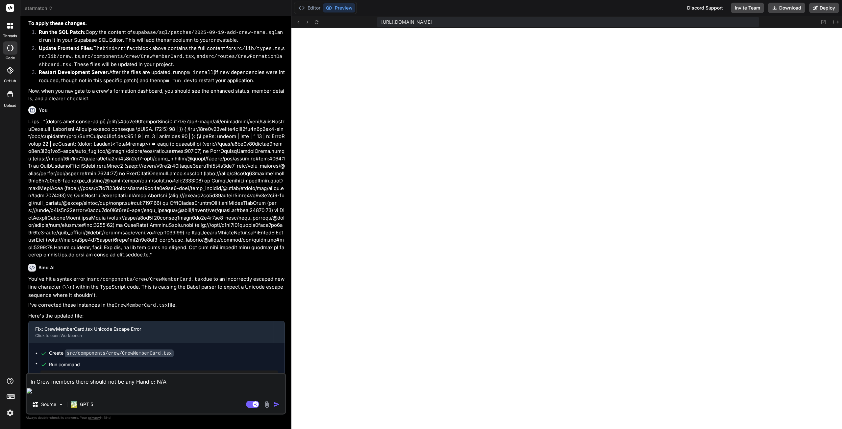
type textarea "In Crew members there should not be any Handle: N/A"
type textarea "x"
type textarea "In Crew members there should not be any Handle: N/A o"
type textarea "x"
type textarea "In Crew members there should not be any Handle: N/A or"
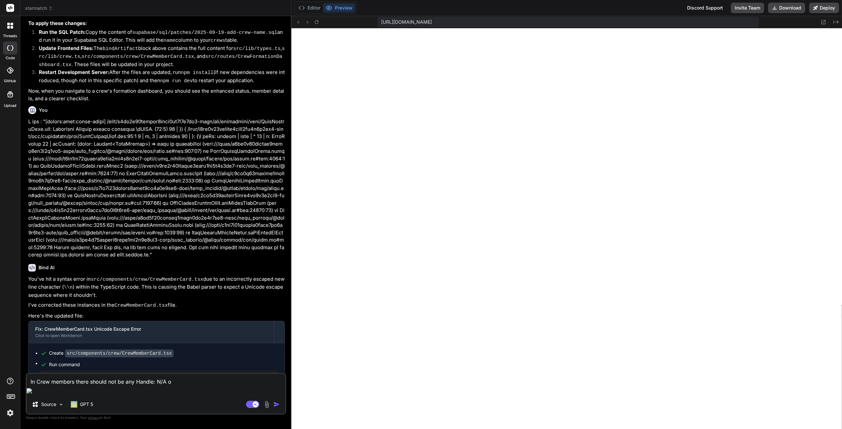
type textarea "x"
type textarea "In Crew members there should not be any Handle: N/A or"
type textarea "x"
type textarea "In Crew members there should not be any Handle: N/A or R"
type textarea "x"
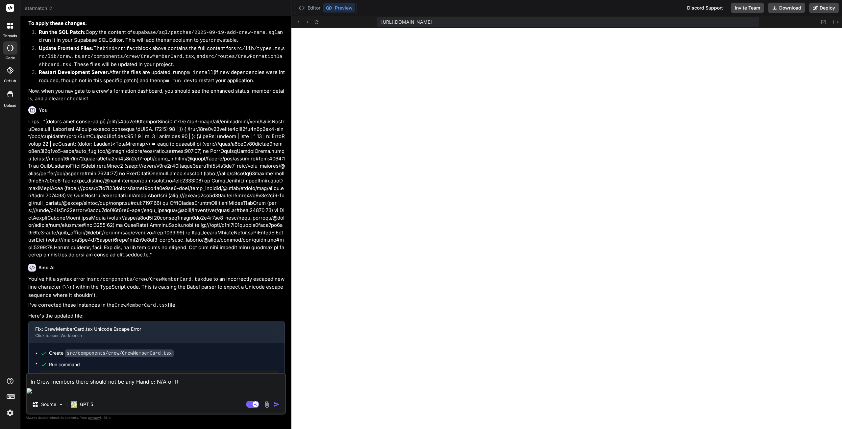
type textarea "In Crew members there should not be any Handle: N/A or Re"
type textarea "x"
type textarea "In Crew members there should not be any Handle: N/A or Reg"
type textarea "x"
type textarea "In Crew members there should not be any Handle: N/A or Regi"
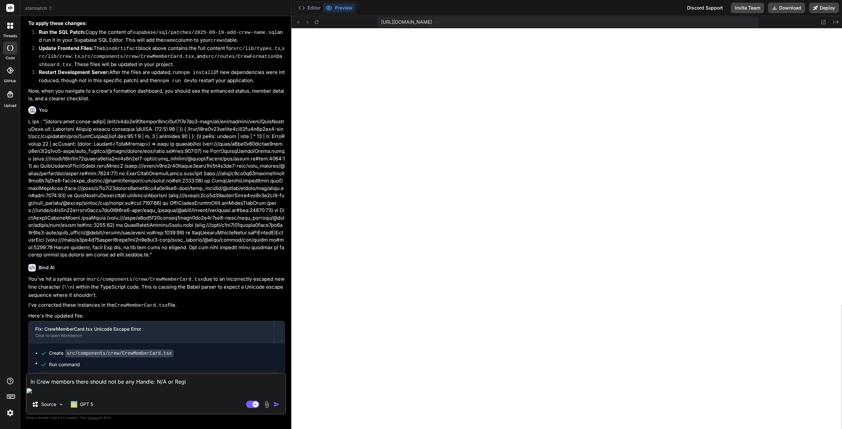
type textarea "x"
type textarea "In Crew members there should not be any Handle: N/A or Regio"
type textarea "x"
type textarea "In Crew members there should not be any Handle: N/A or Region"
type textarea "x"
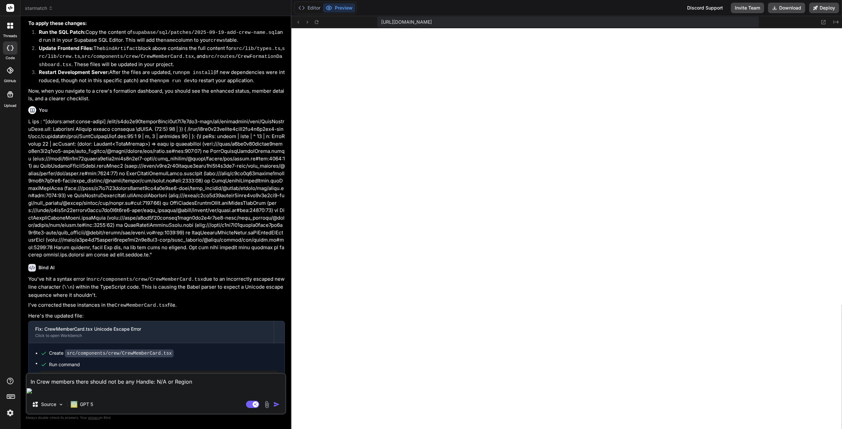
type textarea "In Crew members there should not be any Handle: N/A or Region;"
type textarea "x"
type textarea "In Crew members there should not be any Handle: N/A or Region;"
type textarea "x"
type textarea "In Crew members there should not be any Handle: N/A or Region;"
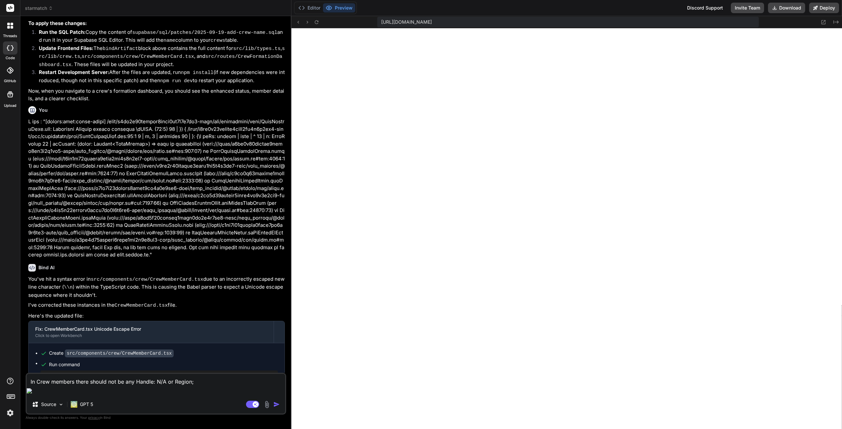
type textarea "x"
type textarea "In Crew members there should not be any Handle: N/A or Region"
type textarea "x"
type textarea "In Crew members there should not be any Handle: N/A or Region:"
type textarea "x"
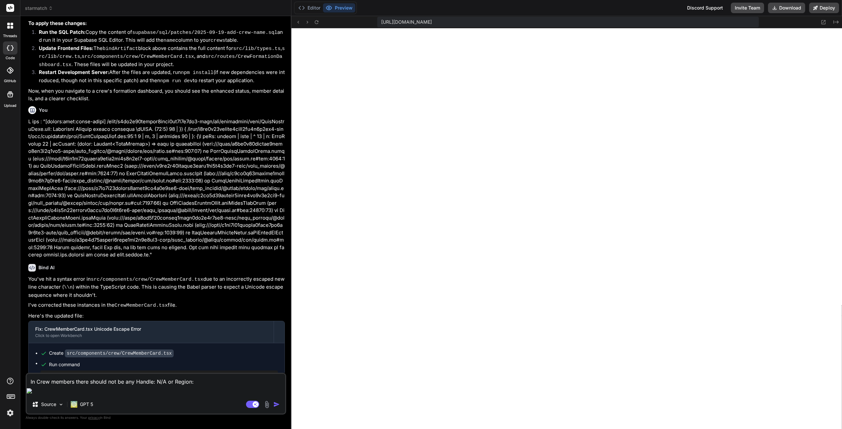
type textarea "In Crew members there should not be any Handle: N/A or Region:"
type textarea "x"
type textarea "In Crew members there should not be any Handle: N/A or Region: N"
type textarea "x"
type textarea "In Crew members there should not be any Handle: N/A or Region: N/"
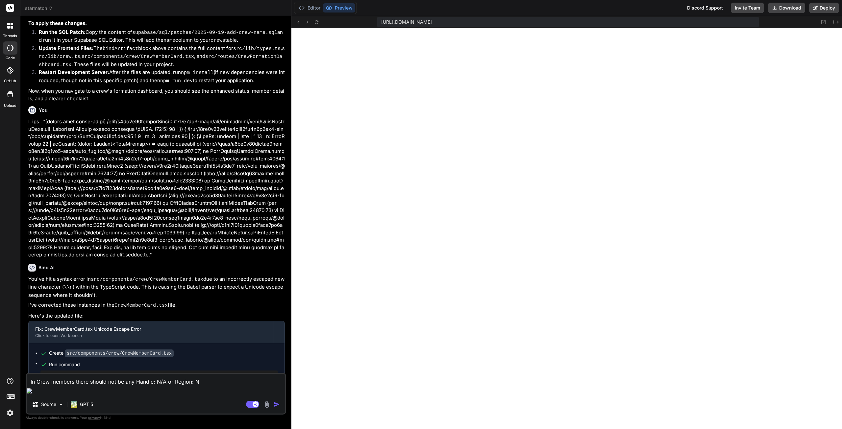
type textarea "x"
type textarea "In Crew members there should not be any Handle: N/A or Region: N/A"
type textarea "x"
type textarea "In Crew members there should not be any Handle: N/A or Region: N/A"
type textarea "x"
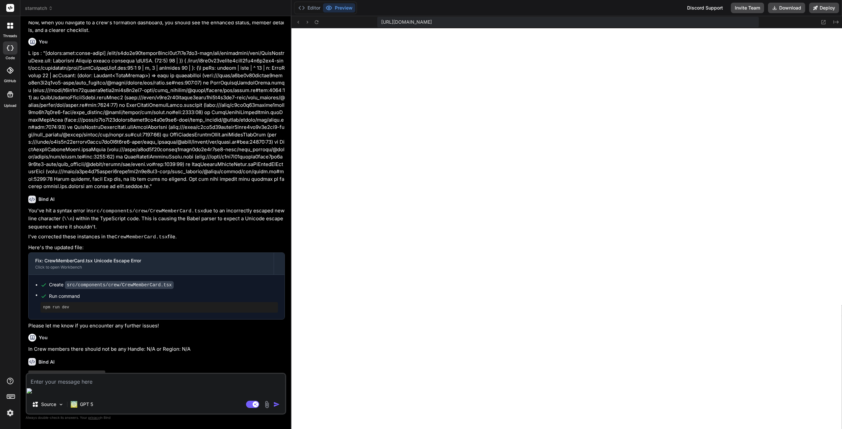
scroll to position [1256, 0]
type textarea "x"
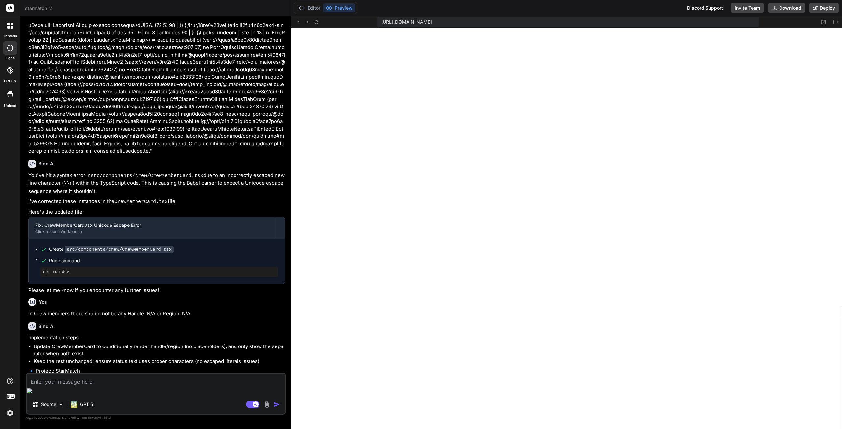
scroll to position [1317, 0]
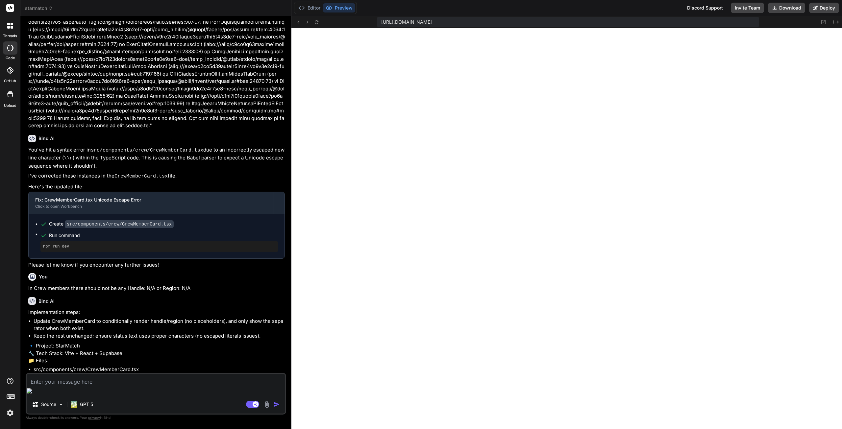
click at [105, 386] on textarea at bounding box center [156, 380] width 259 height 12
type textarea "y"
type textarea "x"
type textarea "ye"
type textarea "x"
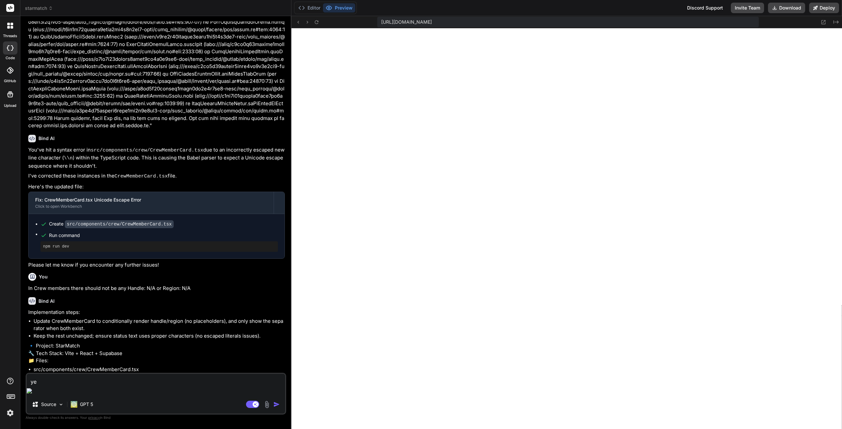
type textarea "yes"
type textarea "x"
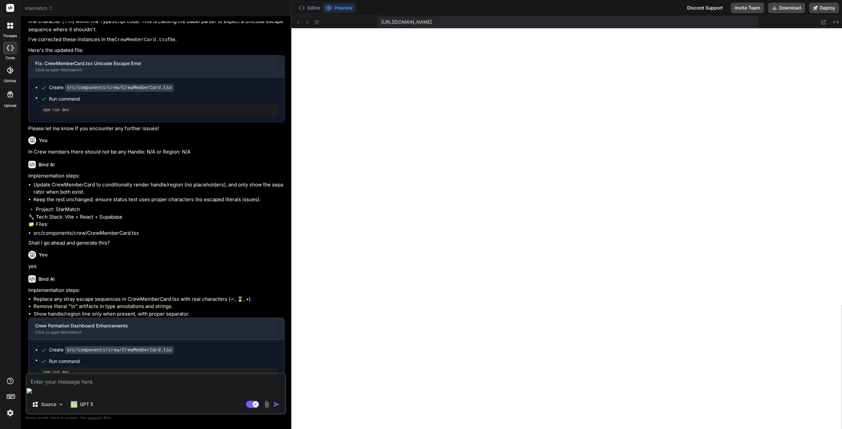
scroll to position [1453, 0]
click at [248, 402] on rect at bounding box center [252, 404] width 13 height 7
type textarea "x"
click at [120, 386] on textarea at bounding box center [156, 380] width 259 height 12
type textarea "I"
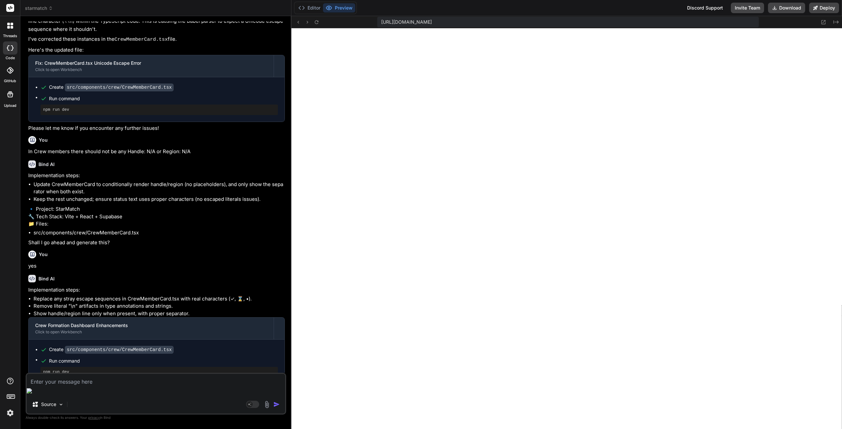
type textarea "x"
type textarea "In"
type textarea "x"
type textarea "In"
type textarea "x"
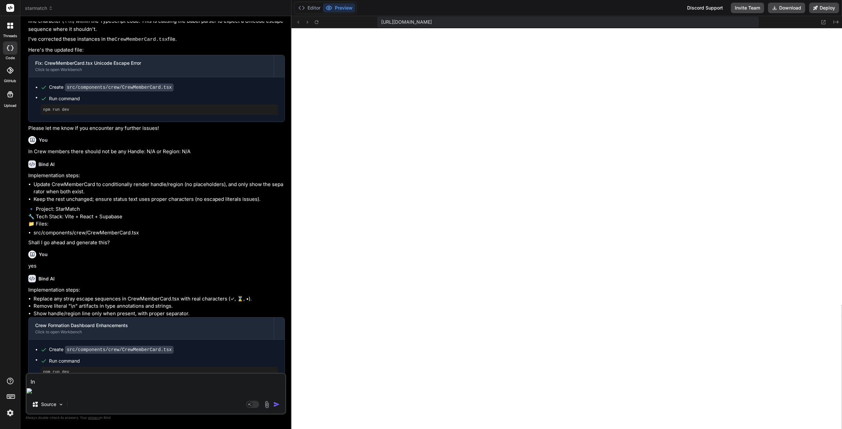
type textarea "In M"
type textarea "x"
type textarea "In My"
type textarea "x"
type textarea "In My"
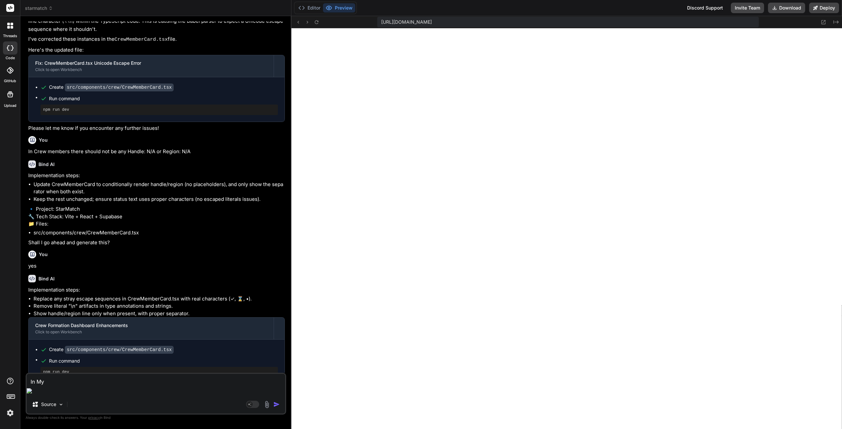
type textarea "x"
type textarea "In My c"
type textarea "x"
type textarea "In My cu"
type textarea "x"
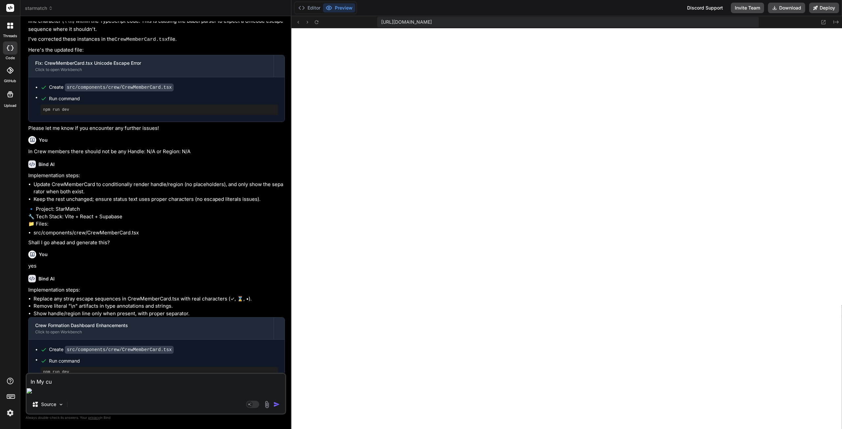
type textarea "In My cur"
type textarea "x"
type textarea "In My curr"
type textarea "x"
type textarea "In My curre"
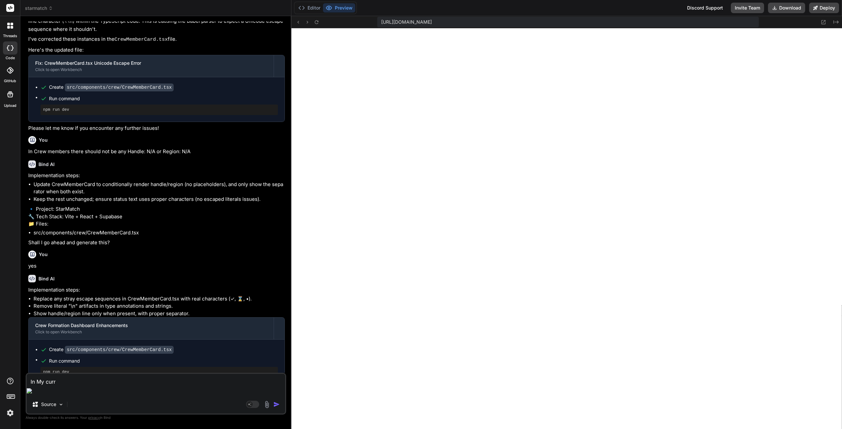
type textarea "x"
type textarea "In My curren"
type textarea "x"
type textarea "In My current"
type textarea "x"
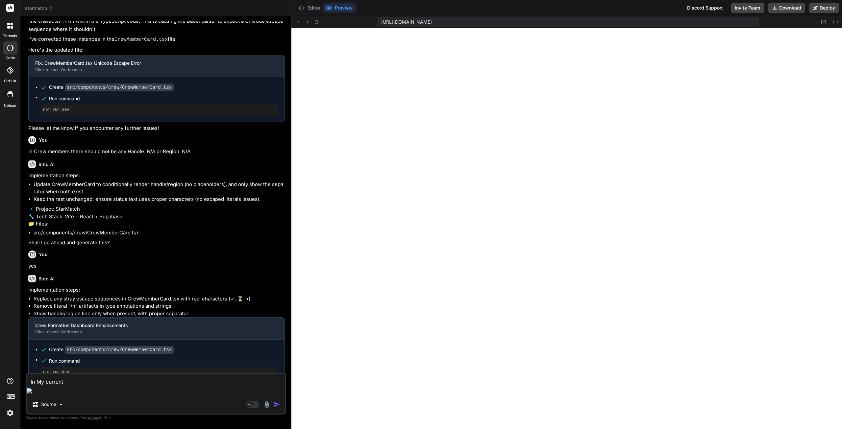
type textarea "In My current"
type textarea "x"
type textarea "In My current S"
type textarea "x"
type textarea "In My current St"
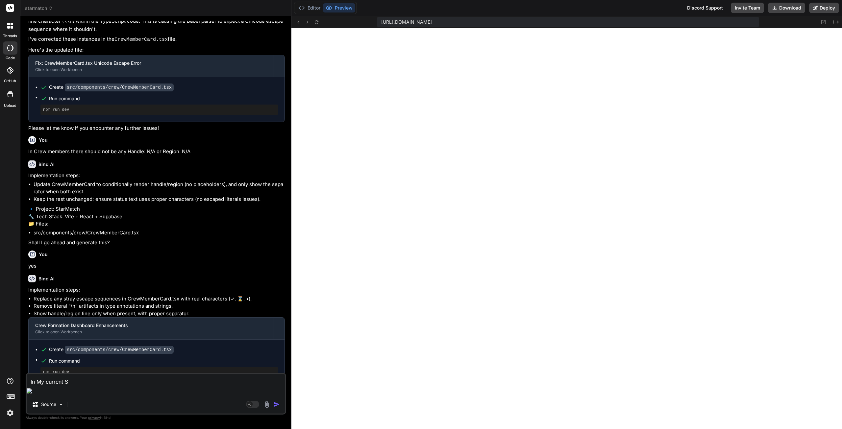
type textarea "x"
type textarea "In My current Sta"
type textarea "x"
type textarea "In My current Stat"
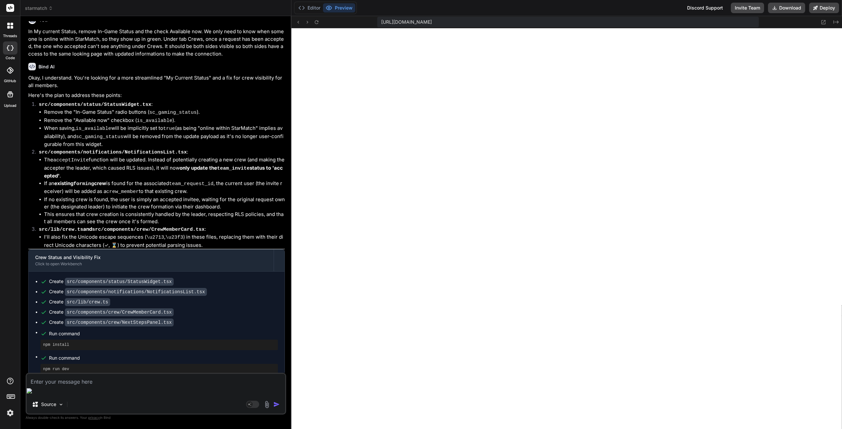
scroll to position [1884, 0]
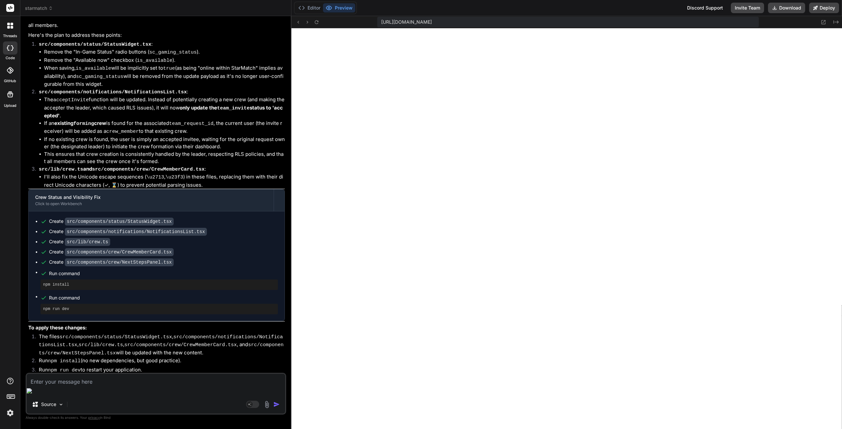
click at [101, 386] on textarea at bounding box center [156, 380] width 259 height 12
paste textarea "[plugin:vite:react-babel] /home/u3uk0f35zsjjbn9cprh6fq9h0p4tm2-wnxx/src/compone…"
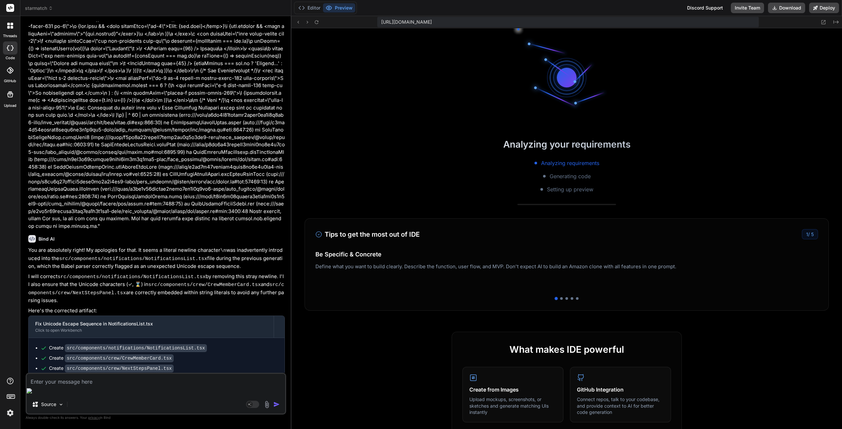
scroll to position [2864, 0]
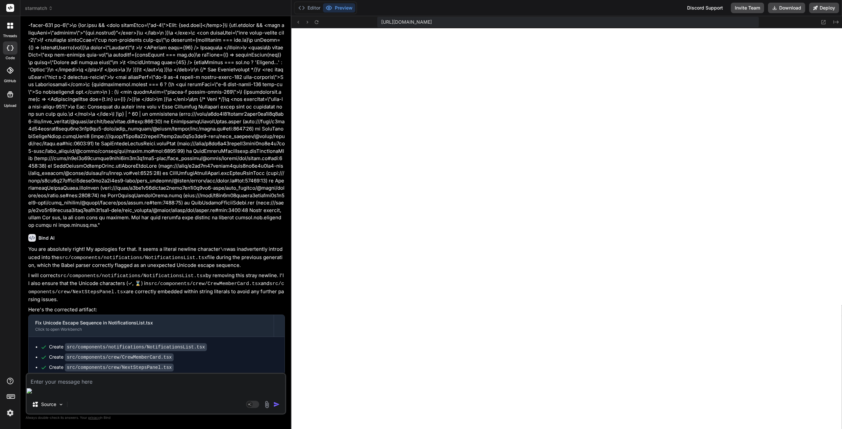
click at [94, 386] on textarea at bounding box center [156, 380] width 259 height 12
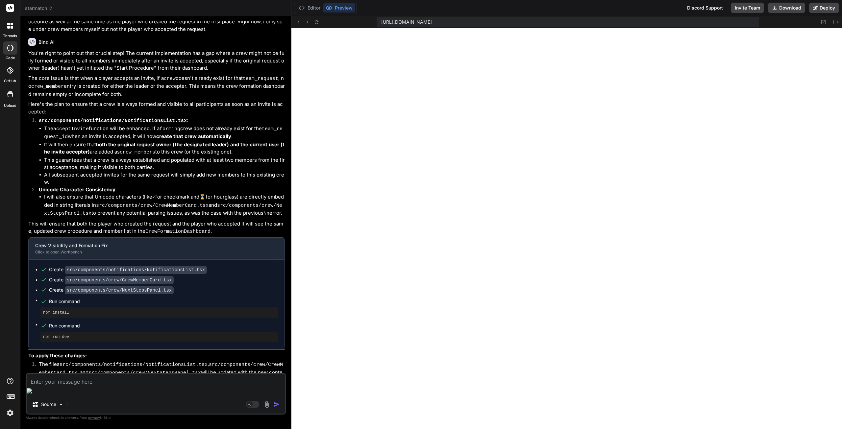
scroll to position [3288, 0]
click at [95, 386] on textarea at bounding box center [156, 380] width 259 height 12
click at [109, 386] on textarea at bounding box center [156, 380] width 259 height 12
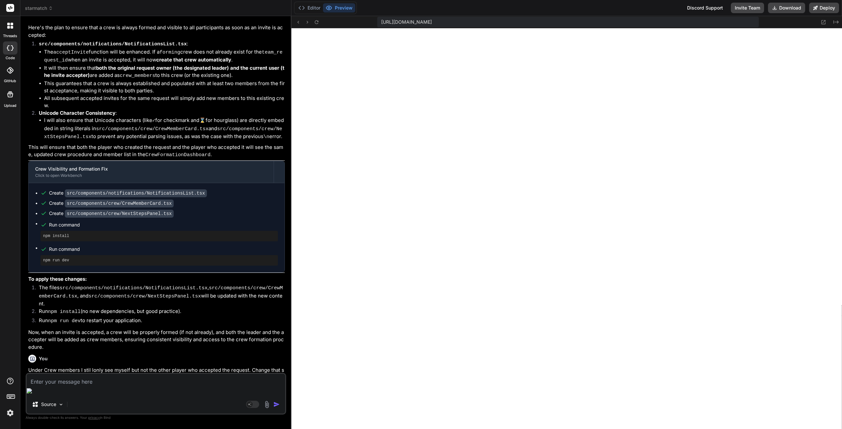
scroll to position [4168, 0]
click at [320, 21] on button at bounding box center [316, 22] width 8 height 8
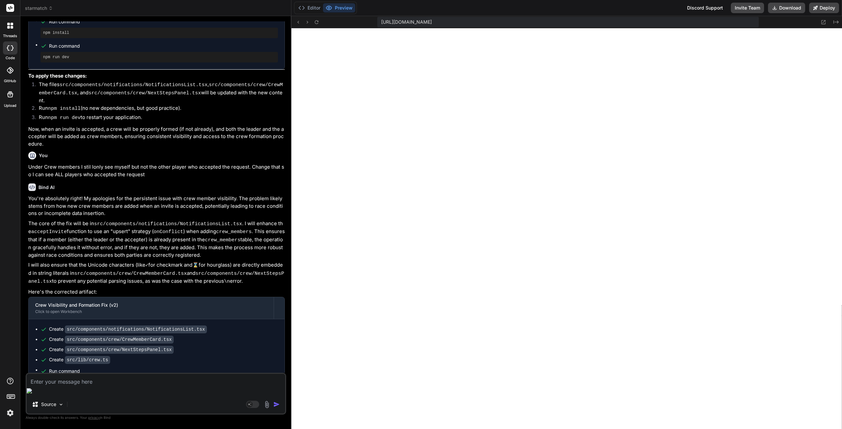
scroll to position [3534, 0]
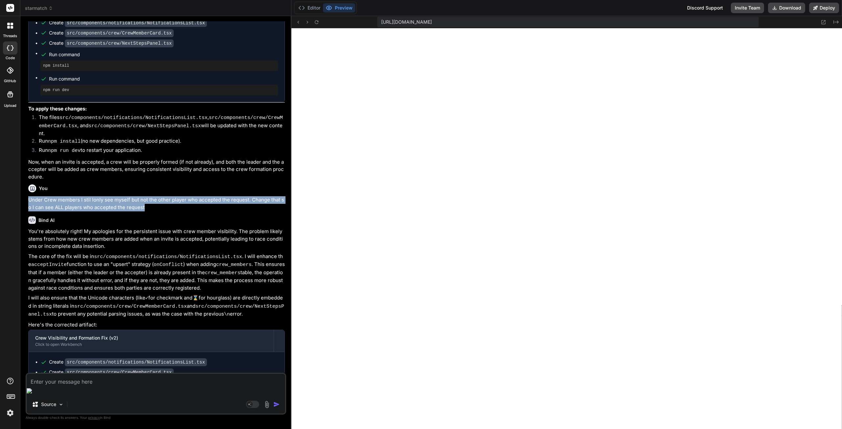
drag, startPoint x: 29, startPoint y: 153, endPoint x: 188, endPoint y: 160, distance: 160.0
click at [188, 196] on p "Under Crew members I stil lonly see myself but not the other player who accepte…" at bounding box center [156, 203] width 257 height 15
copy p "Under Crew members I stil lonly see myself but not the other player who accepte…"
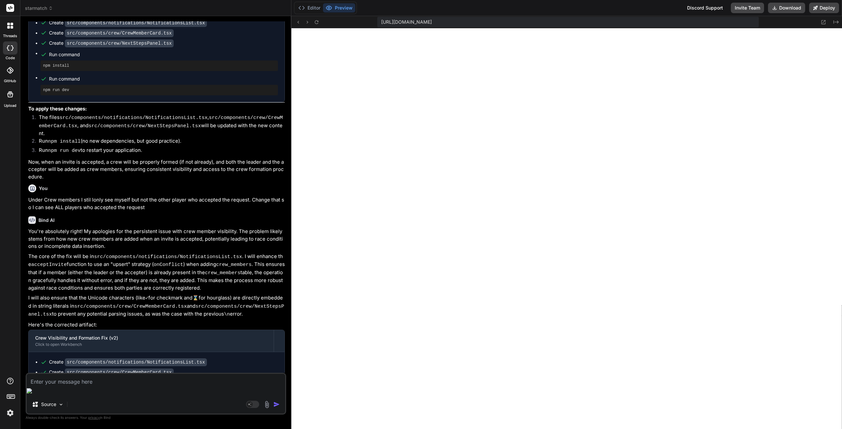
click at [85, 386] on textarea at bounding box center [156, 380] width 259 height 12
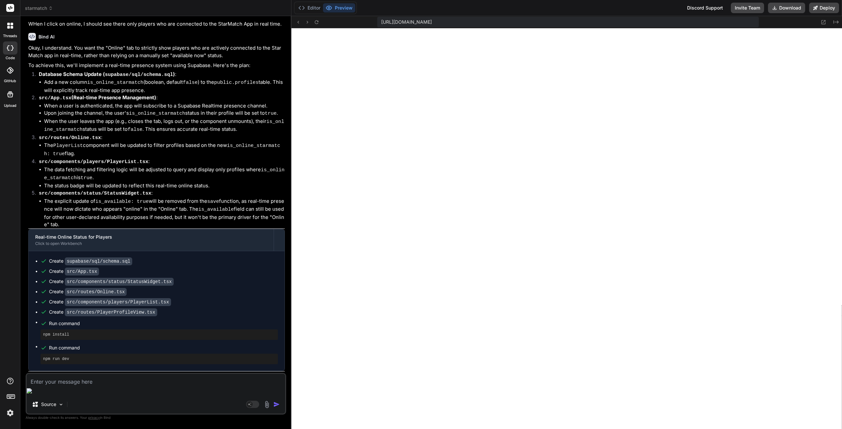
scroll to position [5161, 0]
click at [113, 386] on textarea at bounding box center [156, 380] width 259 height 12
paste textarea "[plugin:vite:react-babel] /home/u3uk0f35zsjjbn9cprh6fq9h0p4tm2-wnxx/src/routes/…"
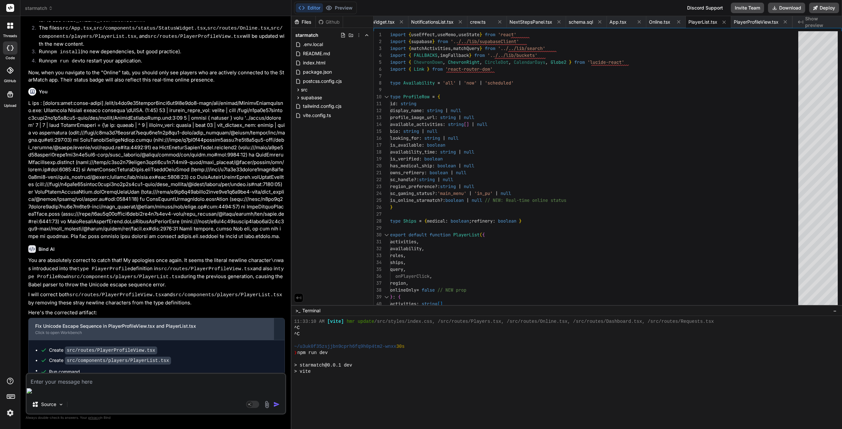
scroll to position [5280, 0]
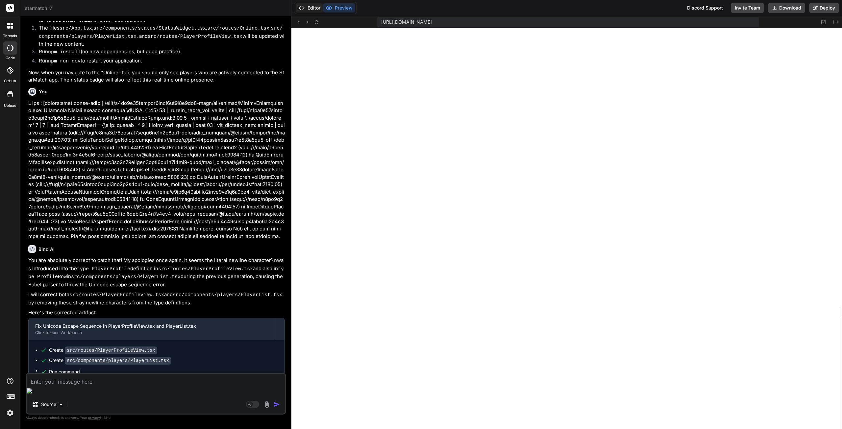
click at [306, 8] on button "Editor" at bounding box center [309, 7] width 27 height 9
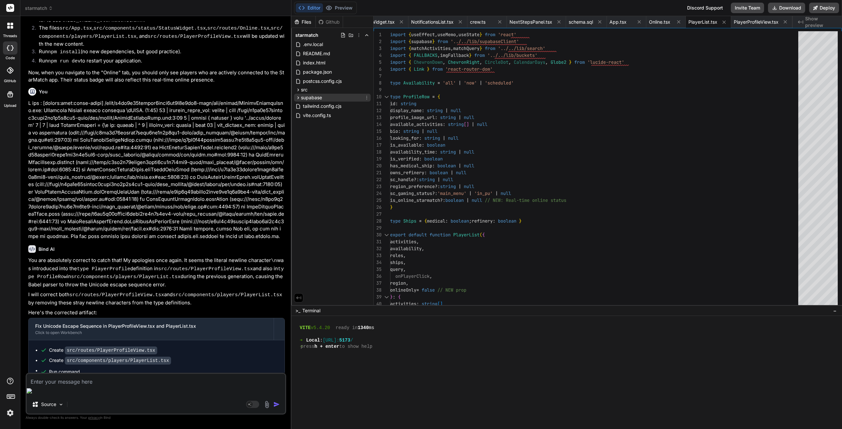
click at [309, 98] on span "supabase" at bounding box center [311, 97] width 21 height 7
click at [318, 121] on div "sql" at bounding box center [335, 122] width 71 height 8
click at [333, 156] on span "schema.sql" at bounding box center [326, 156] width 26 height 8
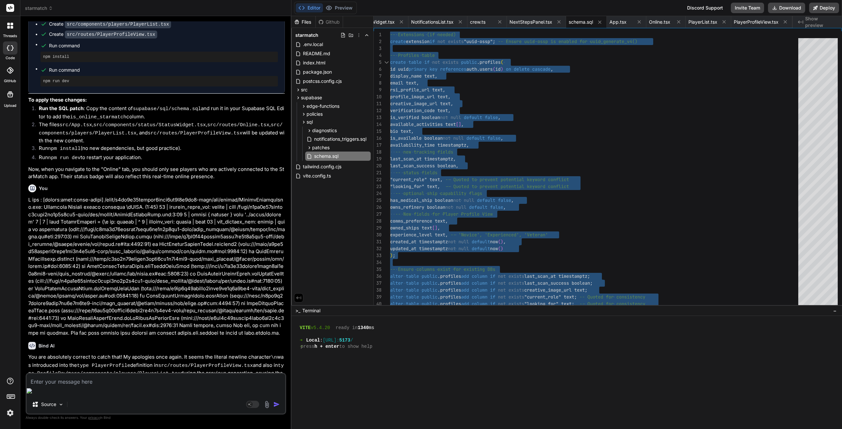
scroll to position [4304, 0]
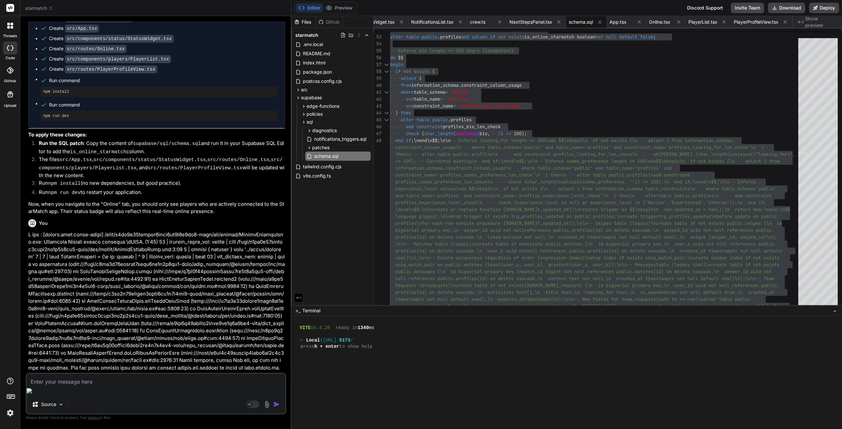
click at [171, 398] on div "Source" at bounding box center [156, 406] width 259 height 16
click at [162, 386] on textarea at bounding box center [156, 380] width 259 height 12
paste textarea "ERROR: 42601: syntax error at or near "\" LINE 68: end if;\nend\n$$;\n\n-- Enfo…"
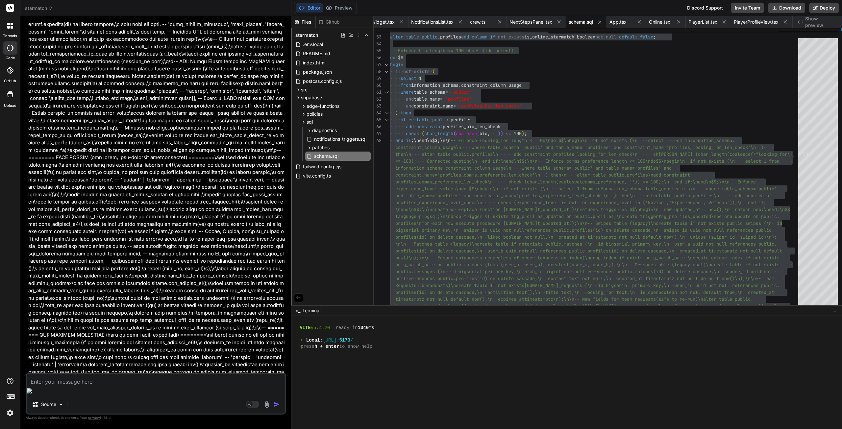
scroll to position [5444, 0]
click at [471, 169] on div "profiles(id) on delete cascade,\n activities text [],\n title text,\n looking_f…" at bounding box center [596, 254] width 412 height 1160
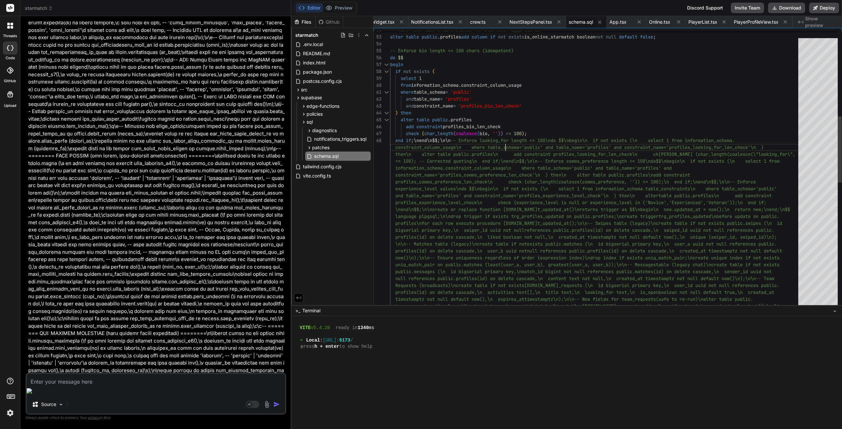
click at [506, 144] on div "profiles(id) on delete cascade,\n activities text [],\n title text,\n looking_f…" at bounding box center [596, 254] width 412 height 1160
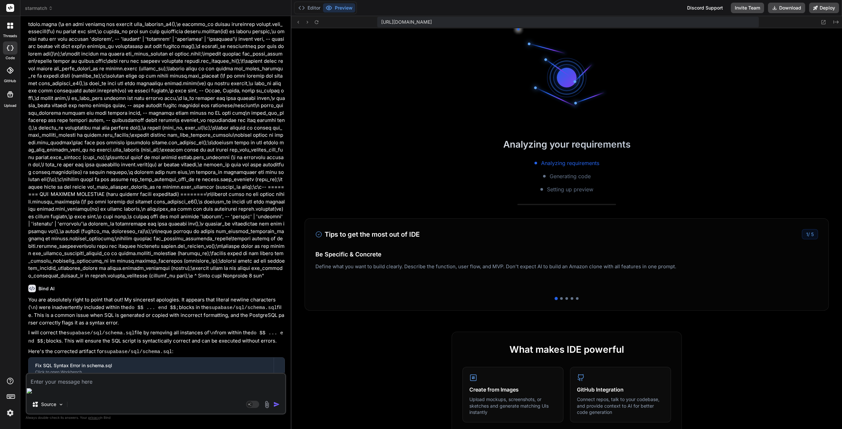
scroll to position [5587, 0]
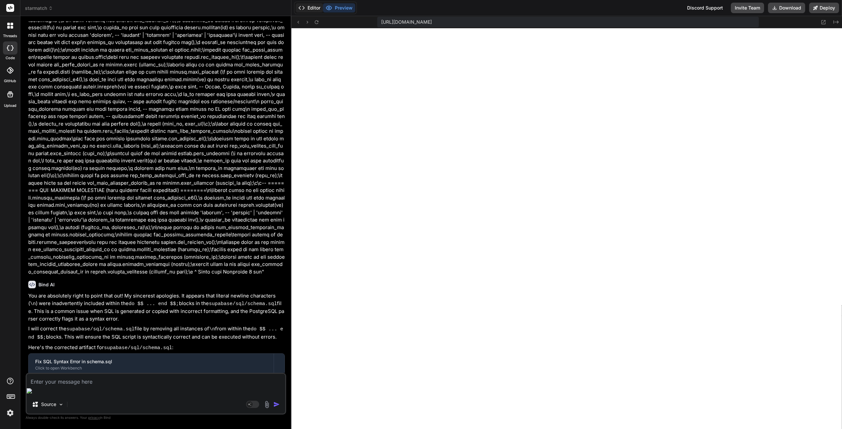
click at [309, 7] on button "Editor" at bounding box center [309, 7] width 27 height 9
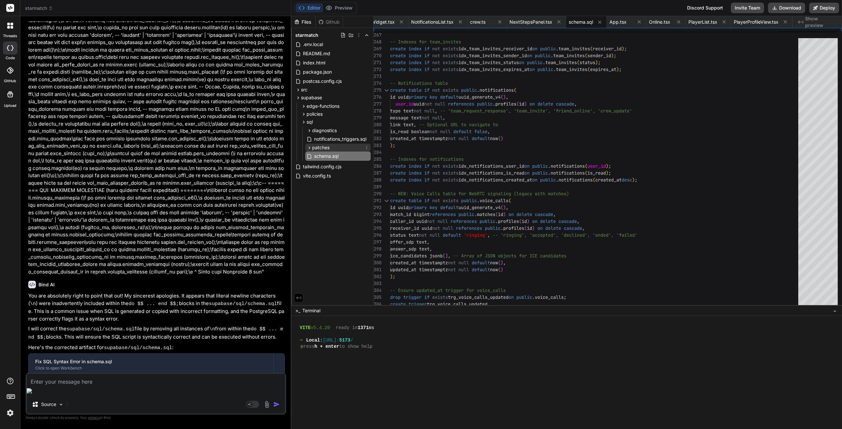
click at [326, 148] on span "patches" at bounding box center [320, 147] width 17 height 7
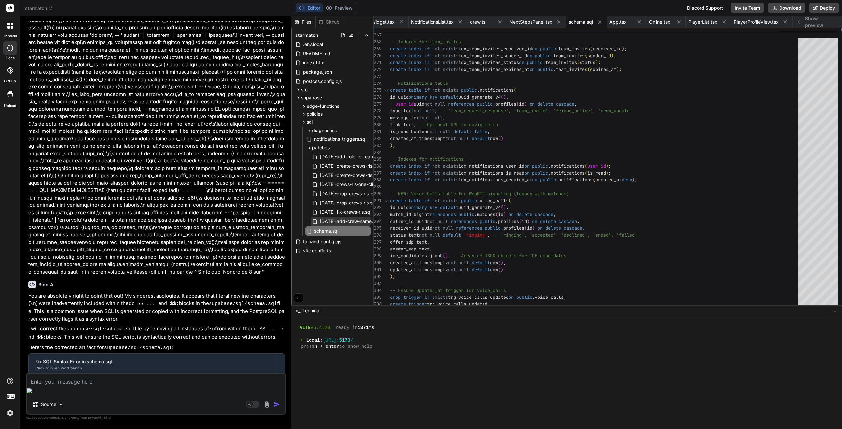
click at [325, 221] on span "[DATE]-add-crew-name.sql" at bounding box center [349, 221] width 61 height 8
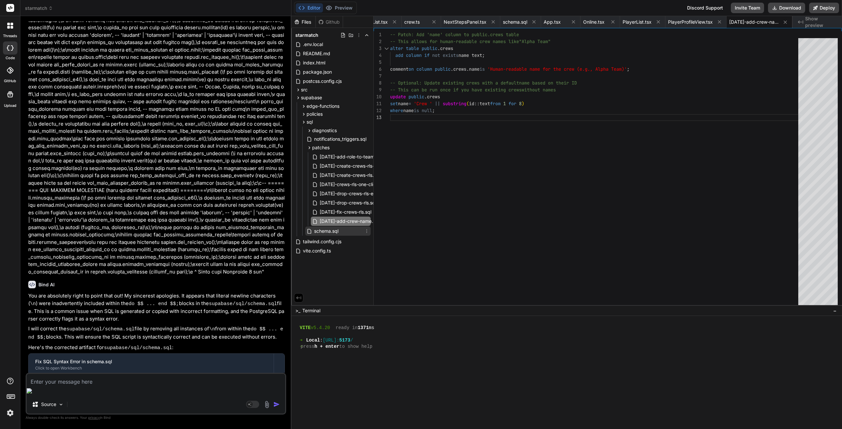
click at [334, 230] on span "schema.sql" at bounding box center [326, 231] width 26 height 8
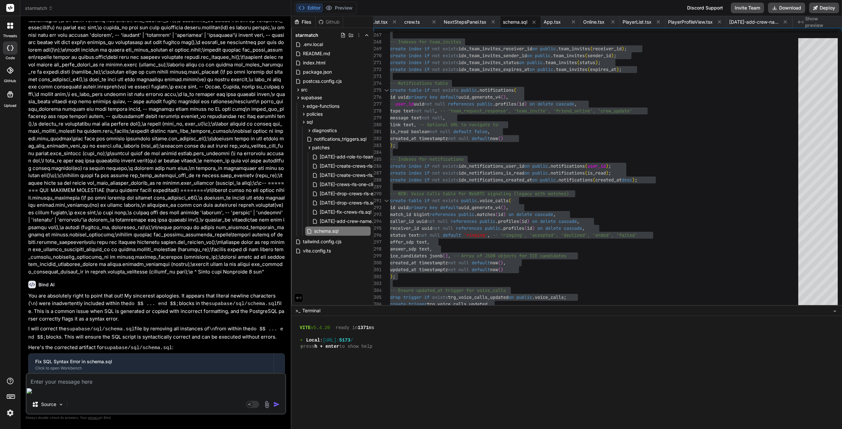
click at [125, 396] on div "Source Agent Mode. When this toggle is activated, AI automatically makes decisi…" at bounding box center [156, 394] width 260 height 42
click at [124, 386] on textarea at bounding box center [156, 380] width 259 height 12
paste textarea "ERROR: 42601: syntax error at or near "\" LINE 376: request_id bigint not null …"
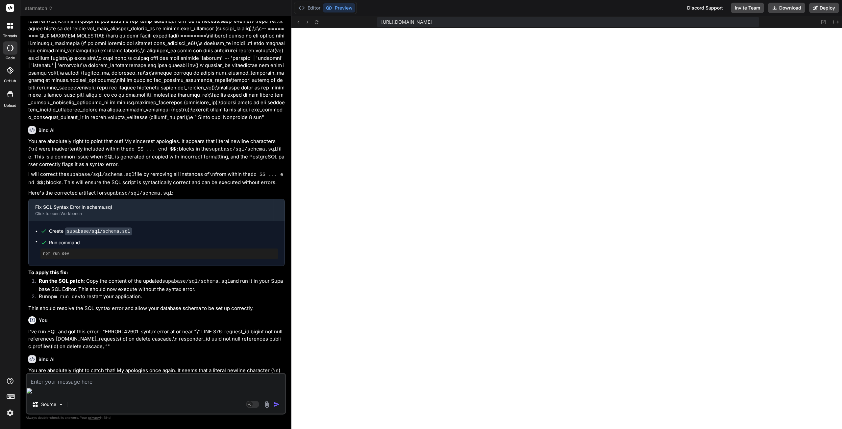
scroll to position [5805, 0]
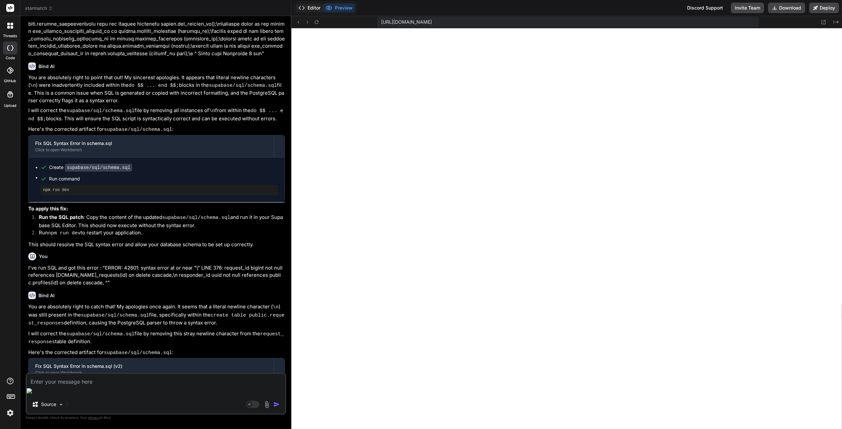
click at [312, 9] on button "Editor" at bounding box center [309, 7] width 27 height 9
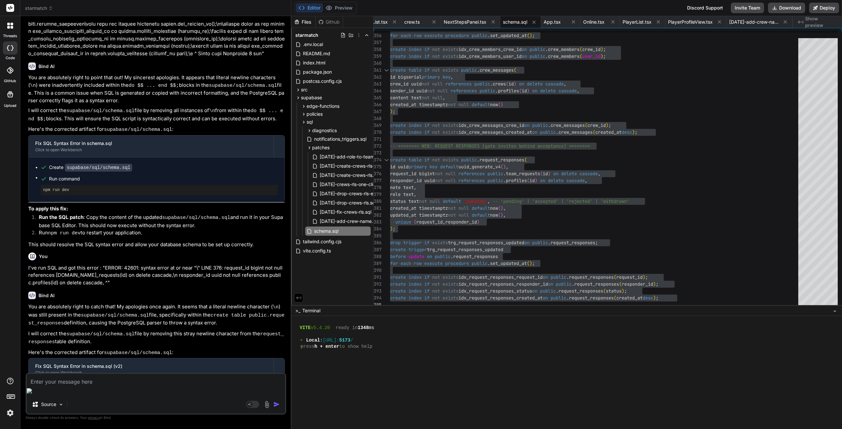
drag, startPoint x: 50, startPoint y: 312, endPoint x: 78, endPoint y: 326, distance: 31.8
click at [78, 397] on li "Run command npm run dev" at bounding box center [158, 407] width 237 height 21
copy li "Run command npm run dev"
click at [81, 386] on textarea at bounding box center [156, 380] width 259 height 12
paste textarea "Run command npm run dev"
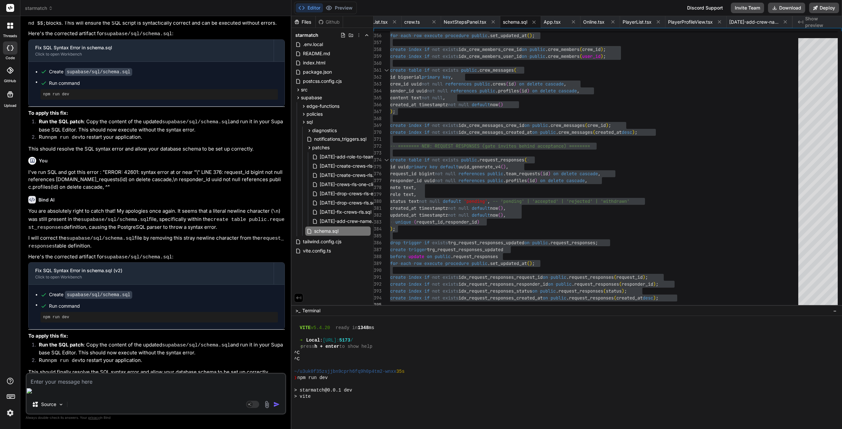
scroll to position [5543, 0]
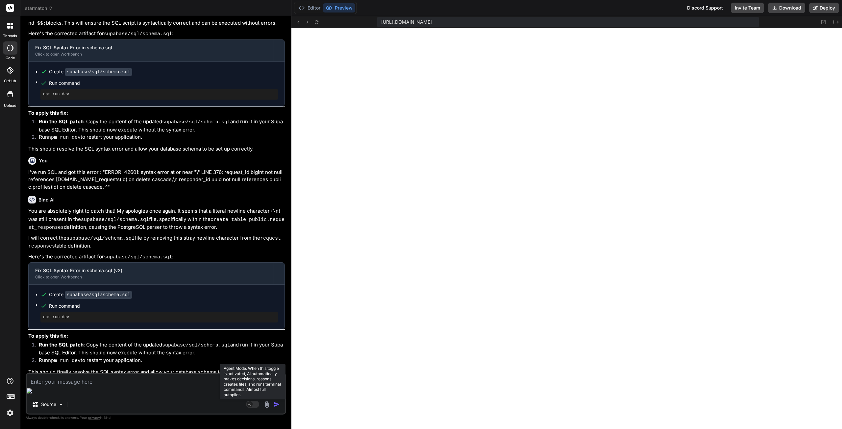
click at [250, 405] on rect at bounding box center [250, 405] width 6 height 6
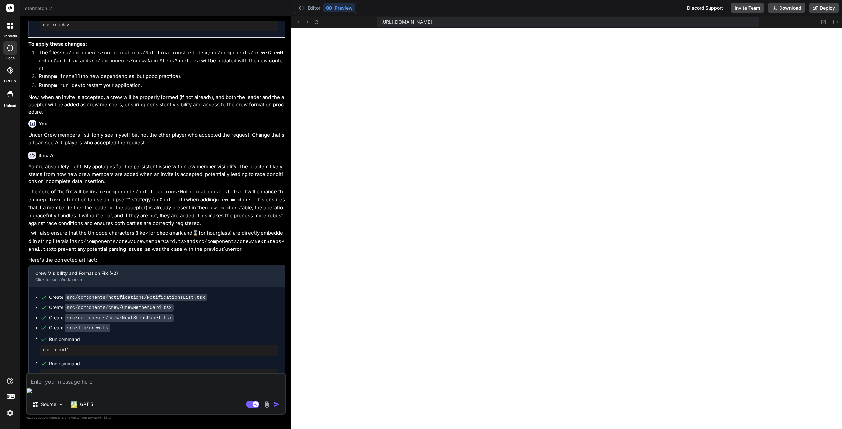
scroll to position [3566, 0]
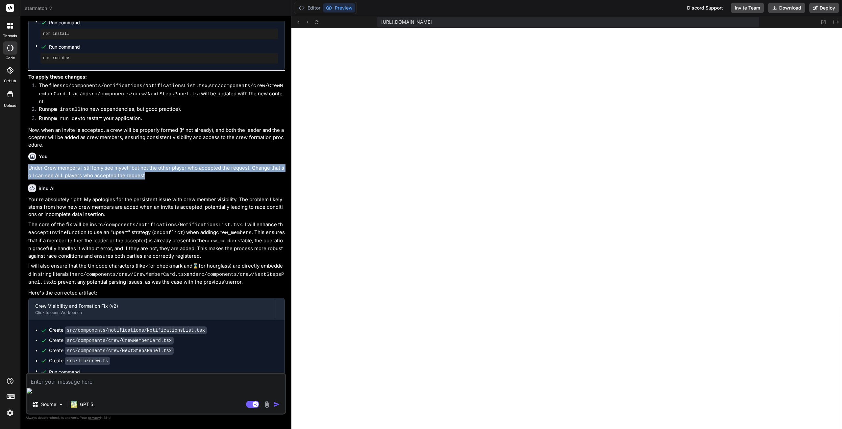
drag, startPoint x: 29, startPoint y: 121, endPoint x: 164, endPoint y: 134, distance: 135.5
click at [162, 164] on p "Under Crew members I stil lonly see myself but not the other player who accepte…" at bounding box center [156, 171] width 257 height 15
copy p "Under Crew members I stil lonly see myself but not the other player who accepte…"
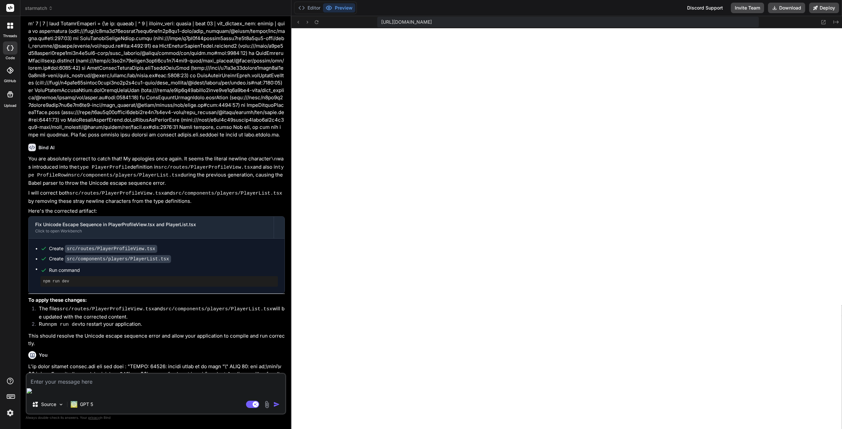
scroll to position [4684, 0]
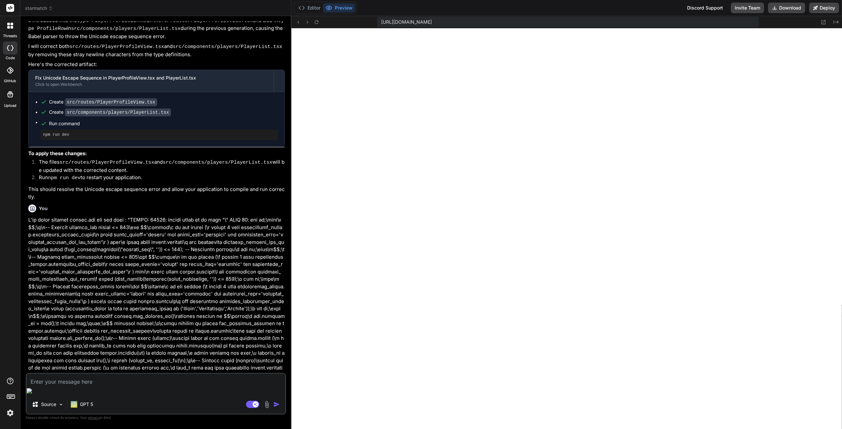
click at [106, 386] on textarea at bounding box center [156, 380] width 259 height 12
paste textarea "Under Crew members I stil lonly see myself but not the other player who accepte…"
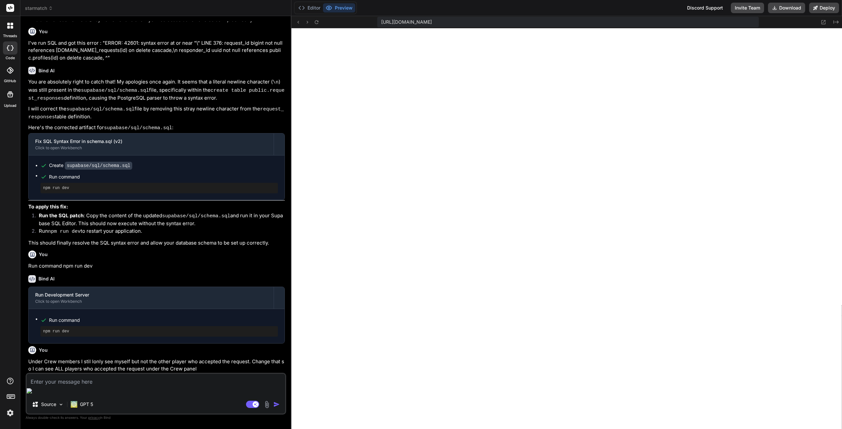
scroll to position [6040, 0]
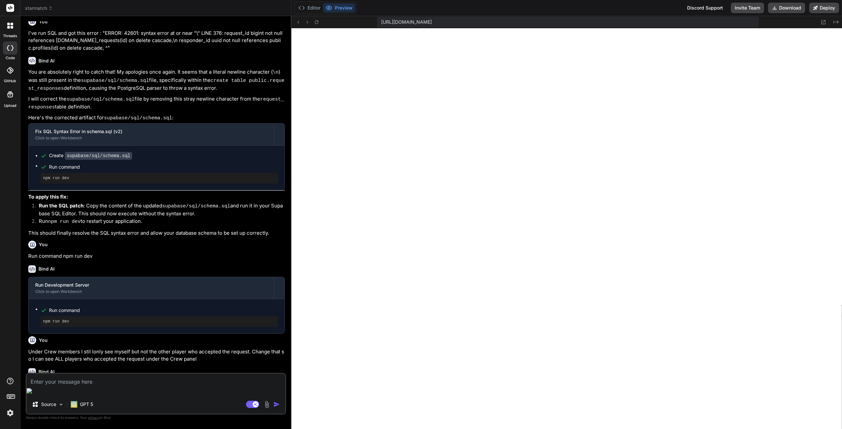
click at [87, 386] on textarea at bounding box center [156, 380] width 259 height 12
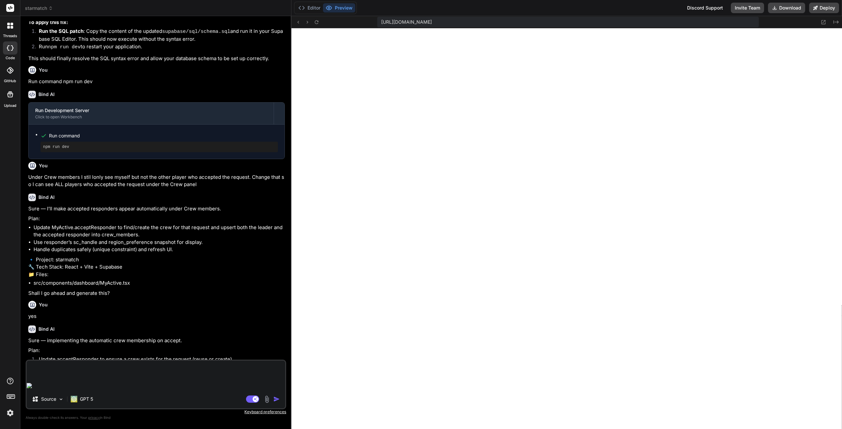
scroll to position [6217, 0]
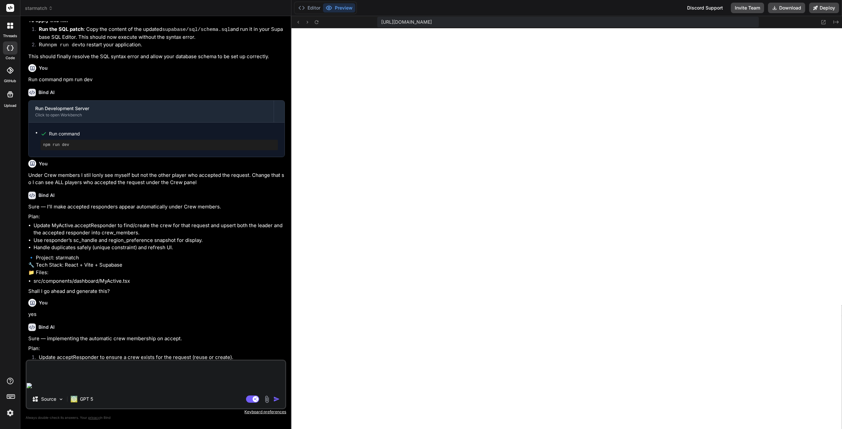
click at [110, 381] on textarea at bounding box center [156, 371] width 259 height 20
click at [146, 381] on textarea at bounding box center [156, 371] width 259 height 20
click at [246, 399] on button "Agent Mode. When this toggle is activated, AI automatically makes decisions, re…" at bounding box center [253, 399] width 16 height 8
click at [153, 381] on textarea at bounding box center [156, 371] width 259 height 20
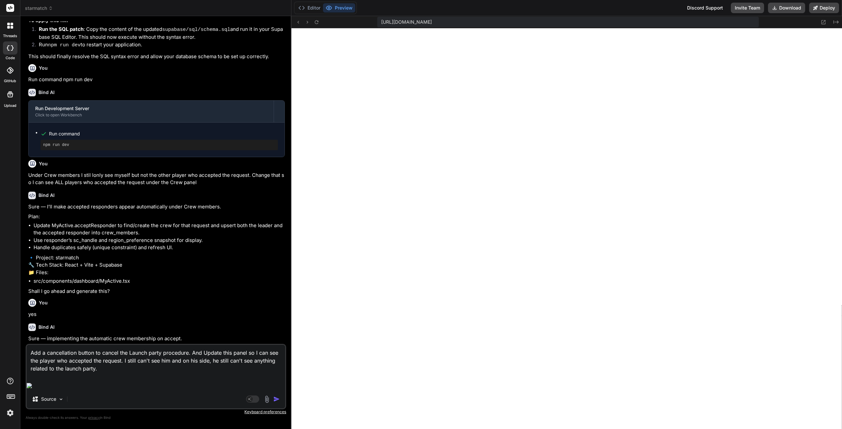
click at [103, 381] on textarea "Add a cancellation button to cancel the Launch party procedure. And Update this…" at bounding box center [156, 363] width 259 height 36
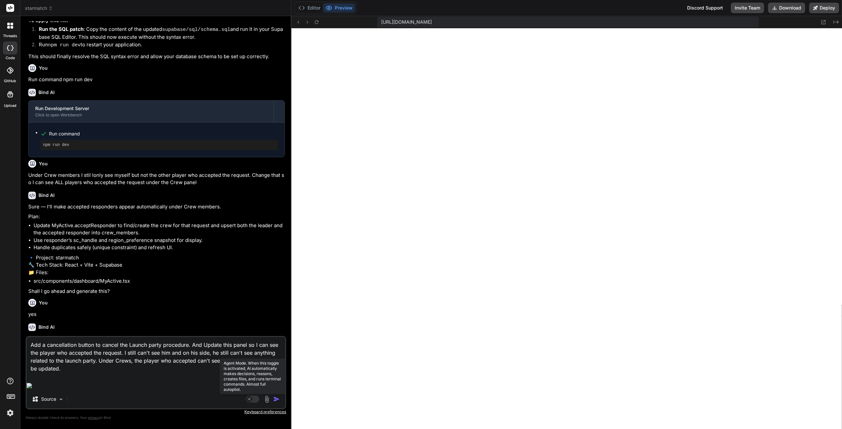
click at [255, 401] on rect at bounding box center [252, 399] width 13 height 7
click at [70, 381] on textarea "Add a cancellation button to cancel the Launch party procedure. And Update this…" at bounding box center [156, 358] width 259 height 43
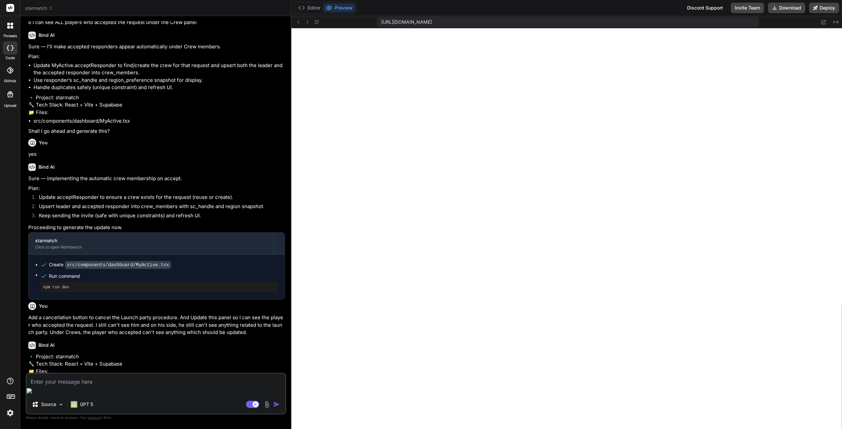
scroll to position [6389, 0]
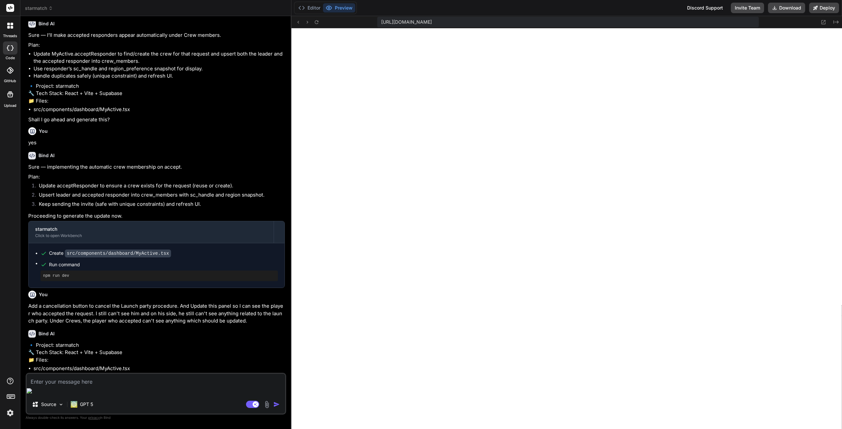
click at [97, 386] on textarea at bounding box center [156, 380] width 259 height 12
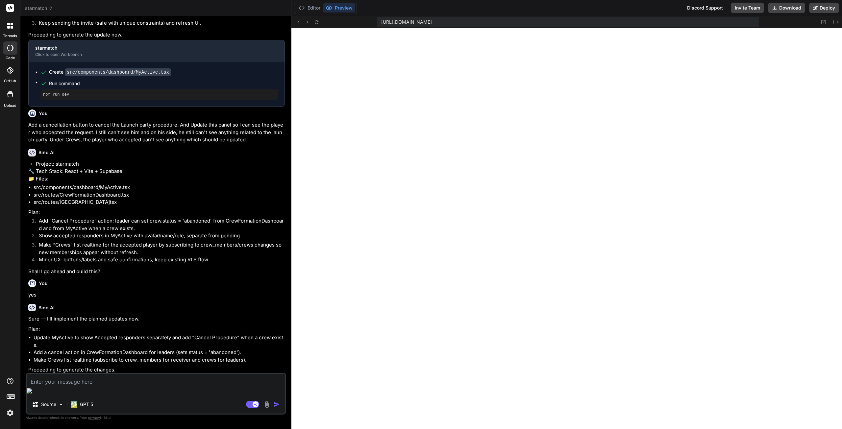
scroll to position [6574, 0]
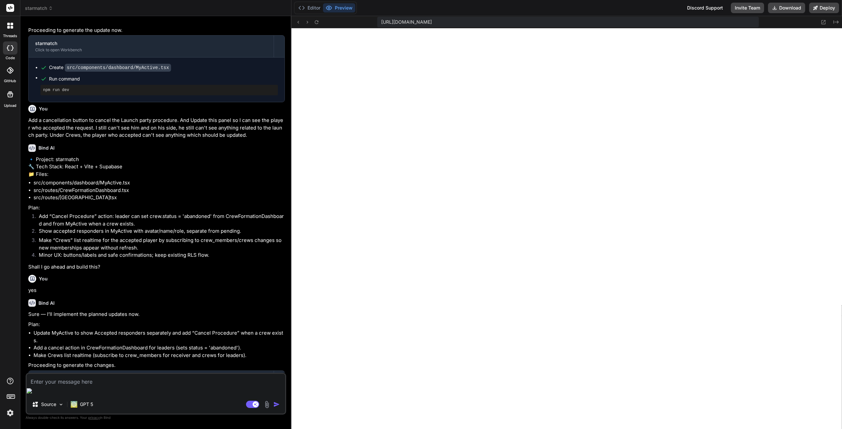
click at [245, 402] on div "Agent Mode. When this toggle is activated, AI automatically makes decisions, re…" at bounding box center [264, 405] width 38 height 8
click at [249, 405] on rect at bounding box center [252, 404] width 13 height 7
click at [138, 385] on textarea at bounding box center [156, 380] width 259 height 12
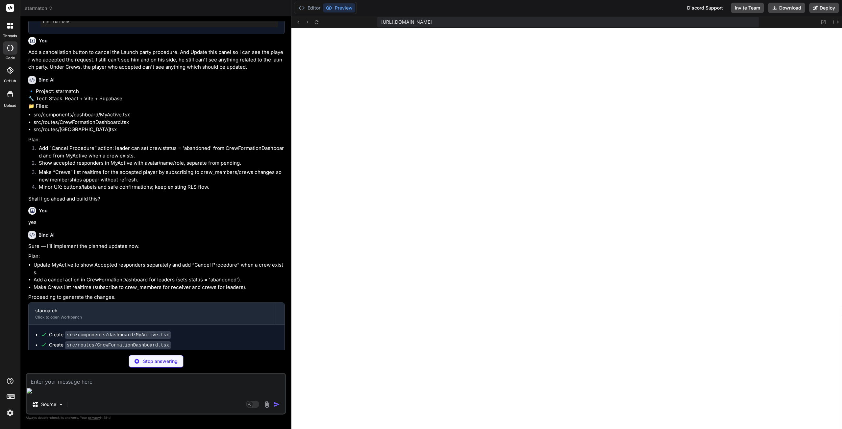
scroll to position [5849, 0]
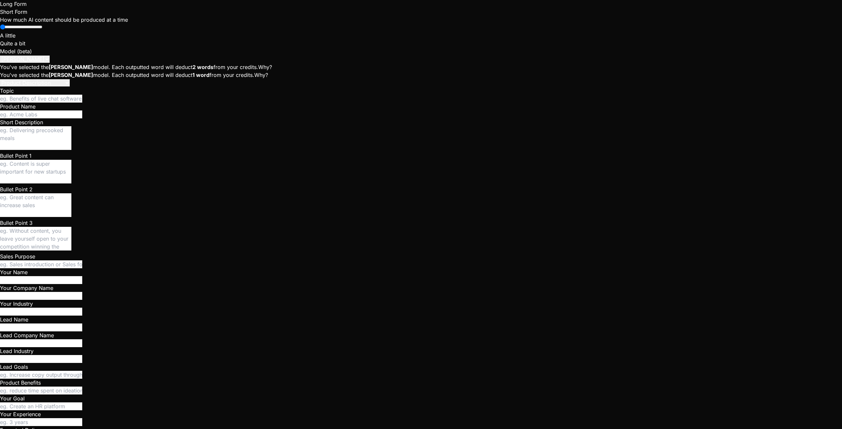
scroll to position [25, 0]
type textarea "x"
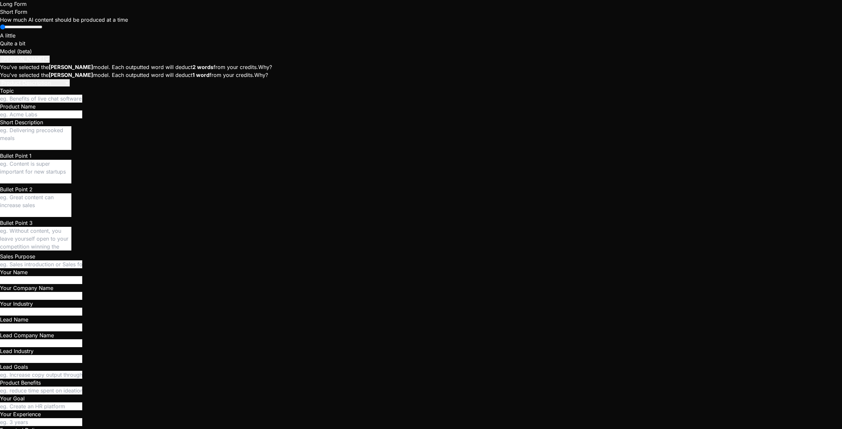
paste textarea "Run command npm run dev"
type textarea "x"
type textarea "Run command npm run dev"
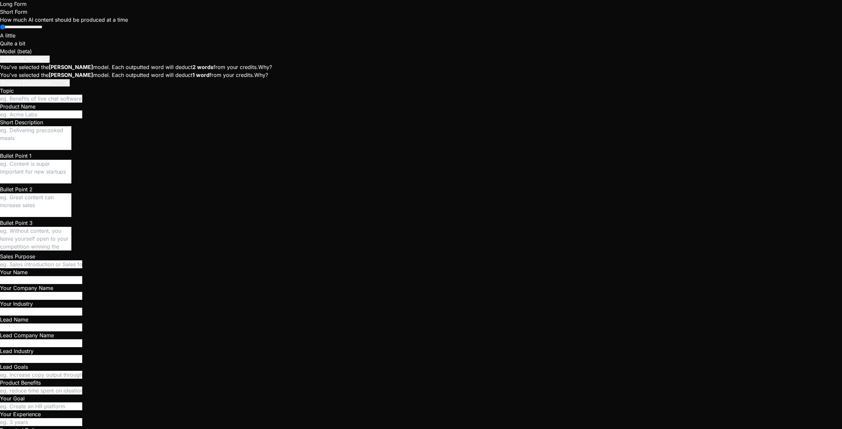
type textarea "x"
